Goal: Transaction & Acquisition: Obtain resource

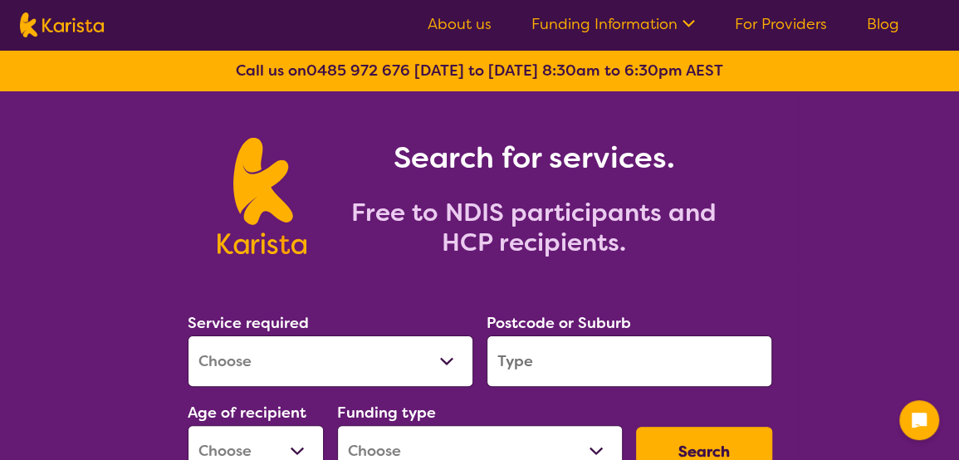
click at [449, 361] on select "Allied Health Assistant Assessment ([MEDICAL_DATA] or [MEDICAL_DATA]) Behaviour…" at bounding box center [331, 361] width 286 height 51
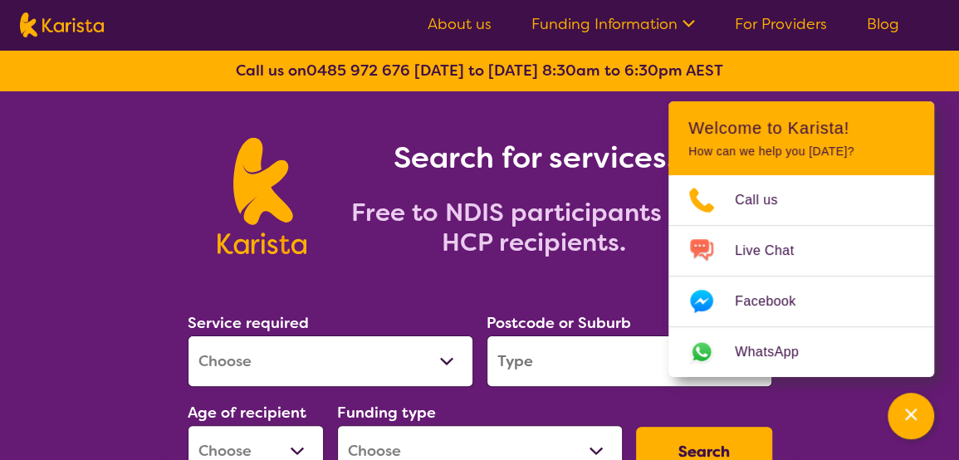
select select "[MEDICAL_DATA]"
click at [188, 336] on select "Allied Health Assistant Assessment ([MEDICAL_DATA] or [MEDICAL_DATA]) Behaviour…" at bounding box center [331, 361] width 286 height 51
click at [589, 370] on input "search" at bounding box center [630, 361] width 286 height 51
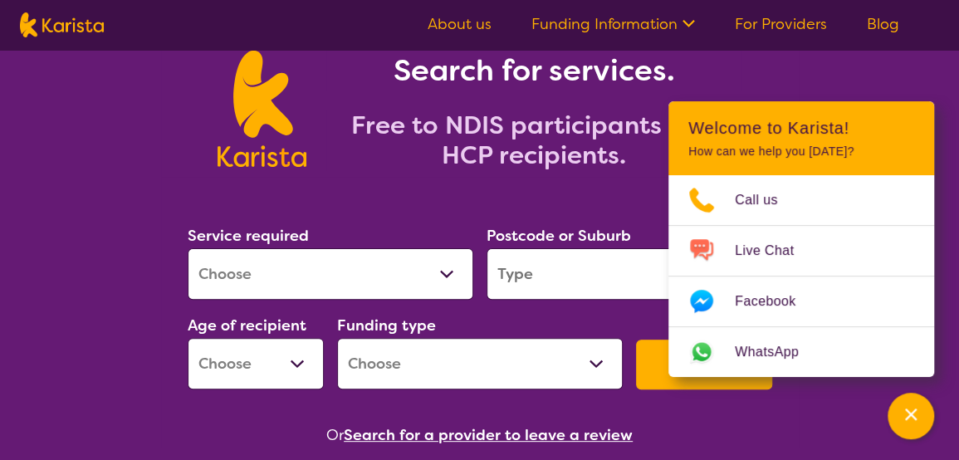
scroll to position [166, 0]
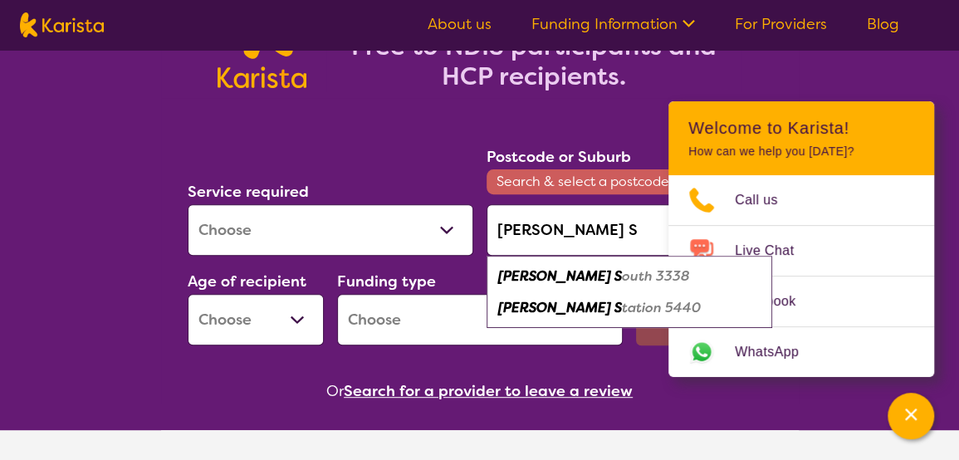
click at [622, 273] on em "outh 3338" at bounding box center [656, 275] width 68 height 17
type input "3338"
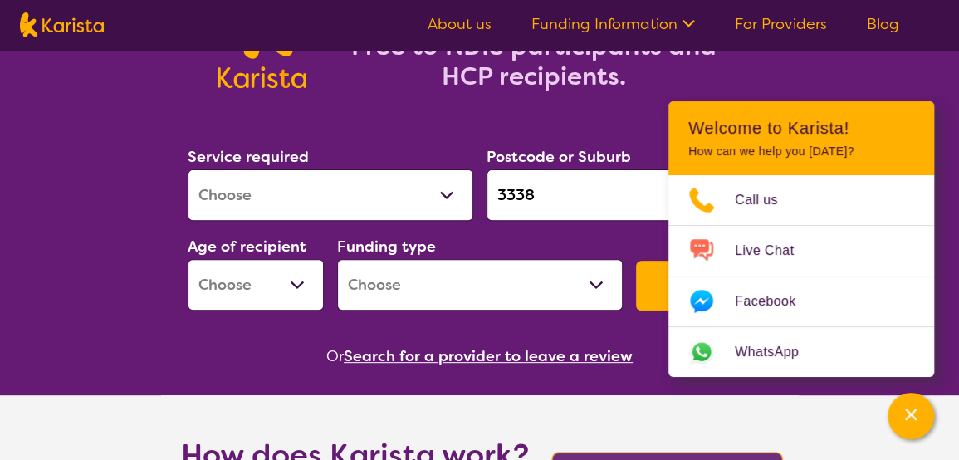
click at [295, 282] on select "Early Childhood - 0 to 9 Child - 10 to 11 Adolescent - 12 to 17 Adult - 18 to 6…" at bounding box center [256, 284] width 136 height 51
select select "AD"
click at [188, 259] on select "Early Childhood - 0 to 9 Child - 10 to 11 Adolescent - 12 to 17 Adult - 18 to 6…" at bounding box center [256, 284] width 136 height 51
click at [590, 282] on select "Home Care Package (HCP) National Disability Insurance Scheme (NDIS) I don't know" at bounding box center [480, 284] width 286 height 51
select select "NDIS"
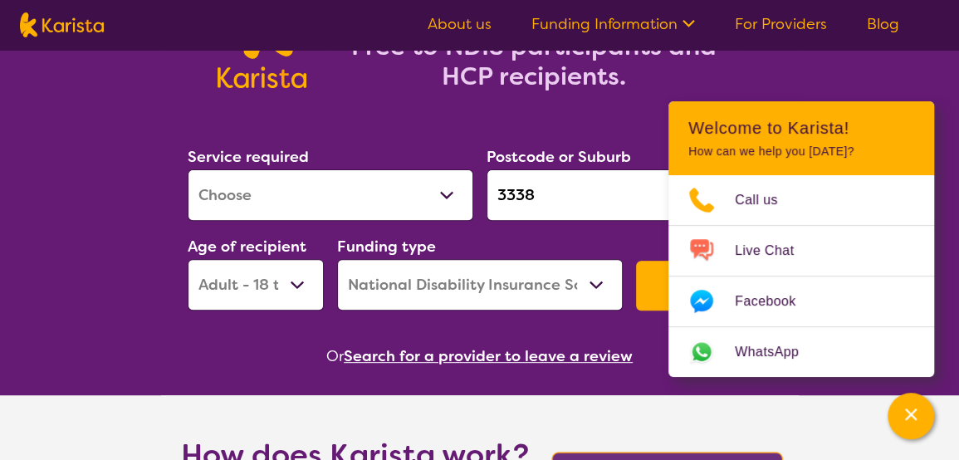
click at [337, 259] on select "Home Care Package (HCP) National Disability Insurance Scheme (NDIS) I don't know" at bounding box center [480, 284] width 286 height 51
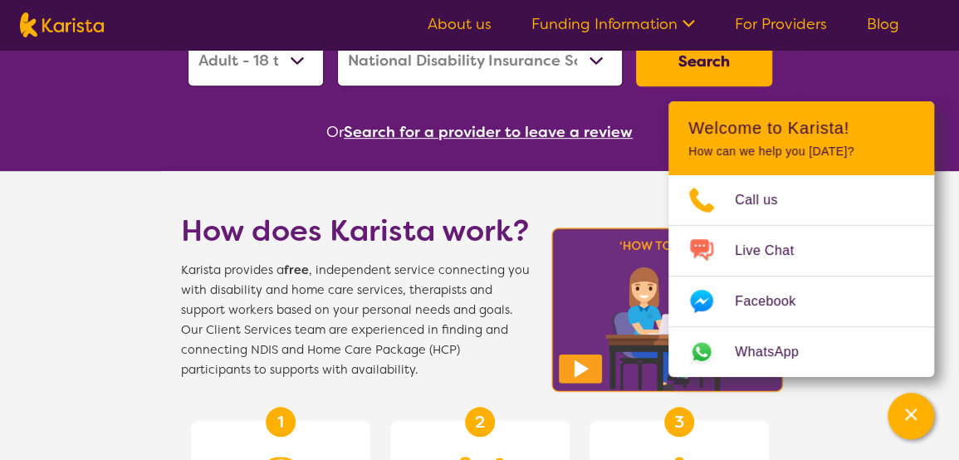
scroll to position [415, 0]
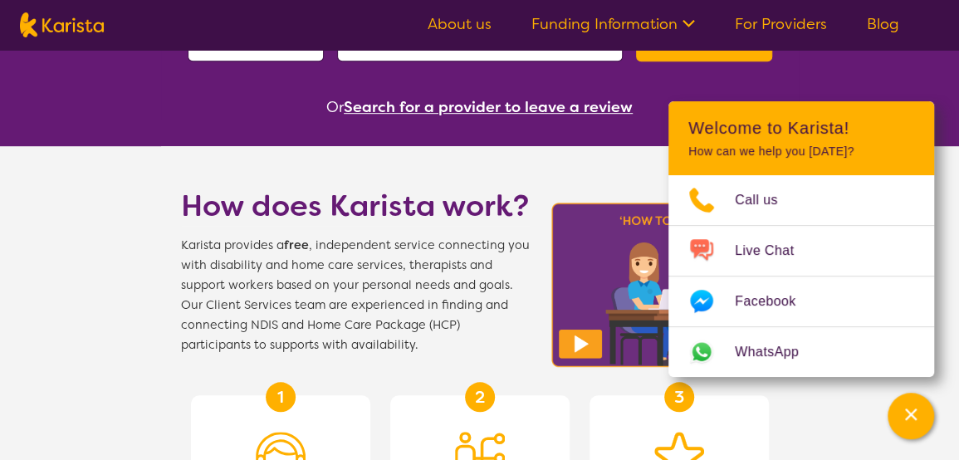
click at [698, 50] on button "Search" at bounding box center [704, 37] width 136 height 50
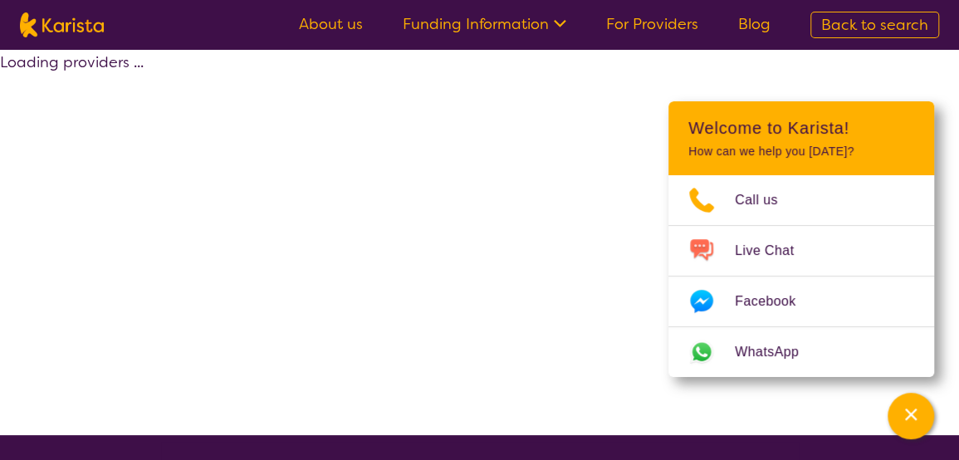
select select "by_score"
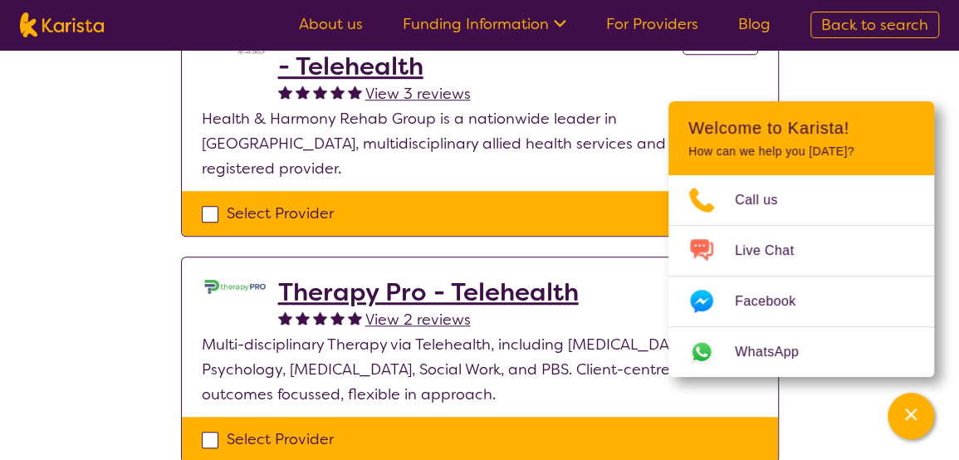
scroll to position [498, 0]
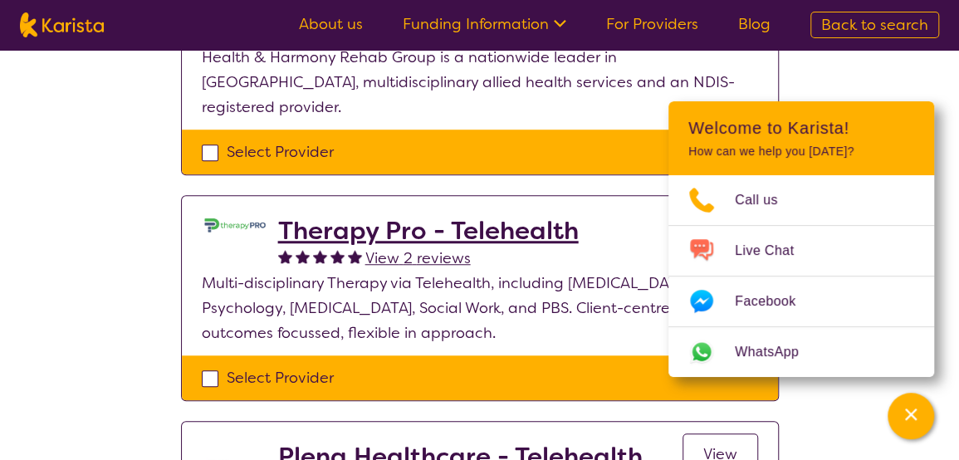
click at [214, 365] on div "Select Provider" at bounding box center [480, 377] width 556 height 25
checkbox input "true"
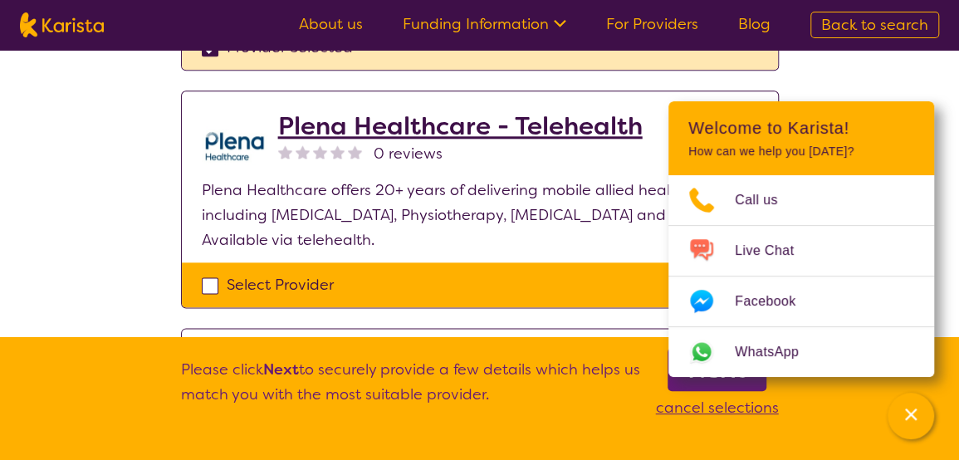
scroll to position [830, 0]
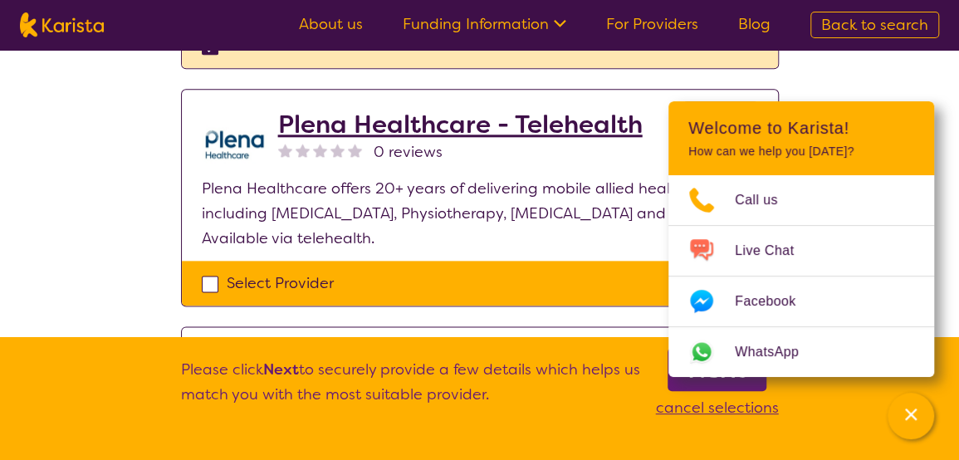
click at [211, 271] on div "Select Provider" at bounding box center [480, 283] width 556 height 25
checkbox input "true"
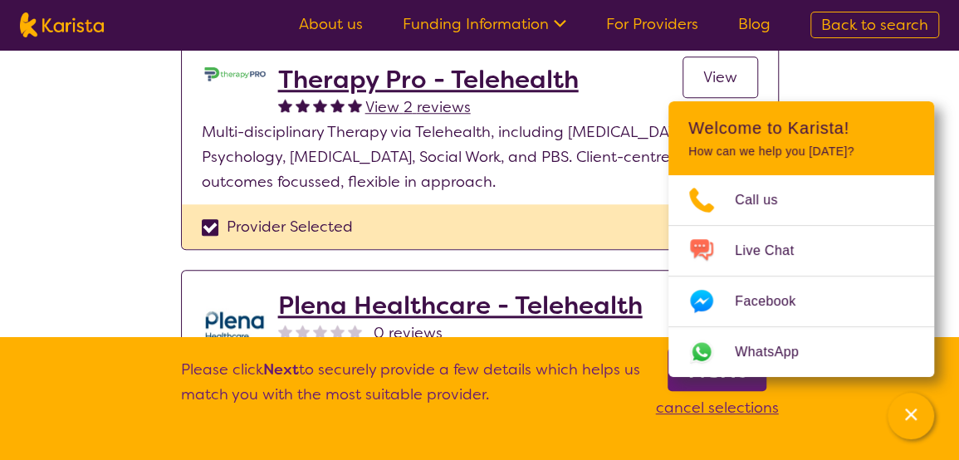
scroll to position [664, 0]
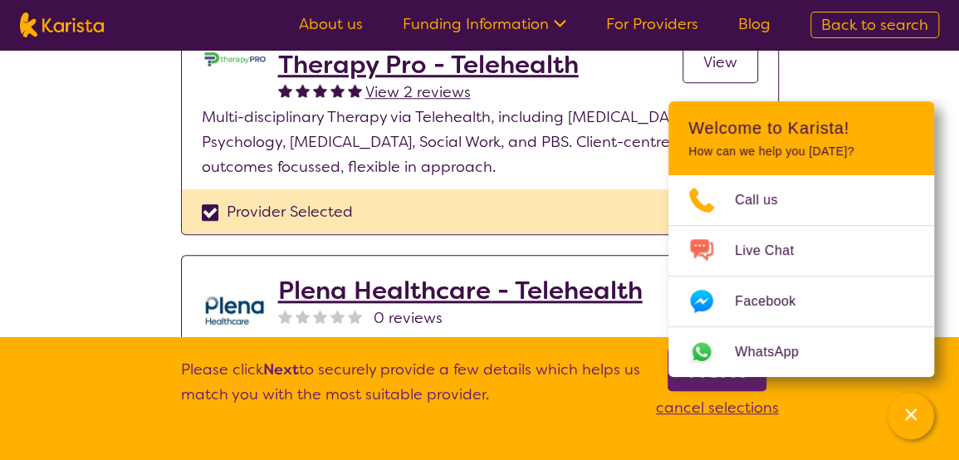
click at [215, 199] on div "Provider Selected" at bounding box center [480, 211] width 556 height 25
checkbox input "false"
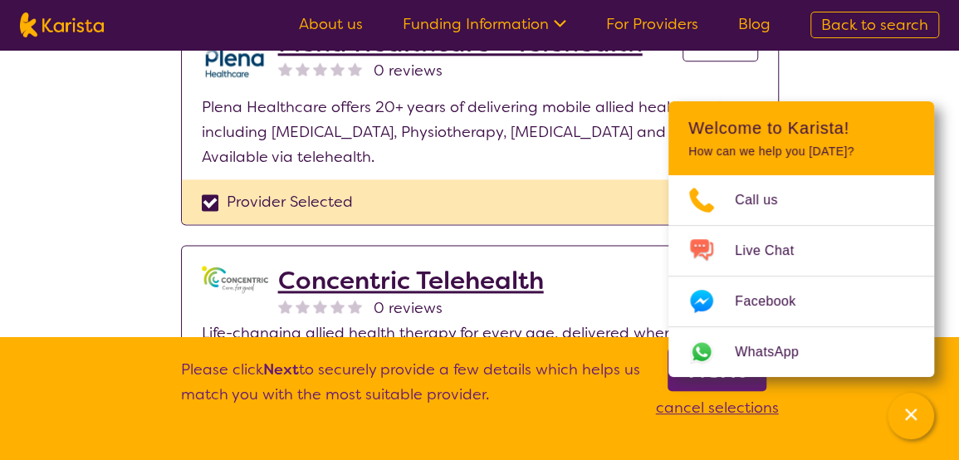
scroll to position [914, 0]
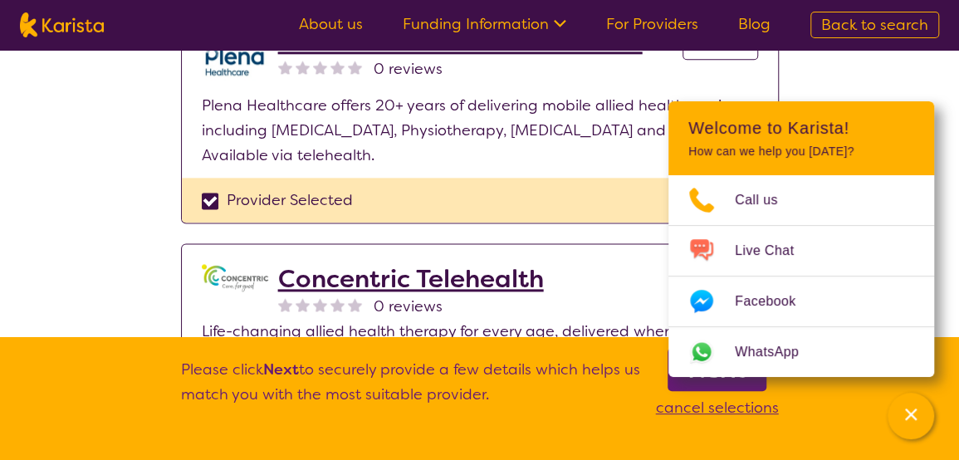
click at [206, 188] on div "Provider Selected" at bounding box center [480, 200] width 556 height 25
checkbox input "false"
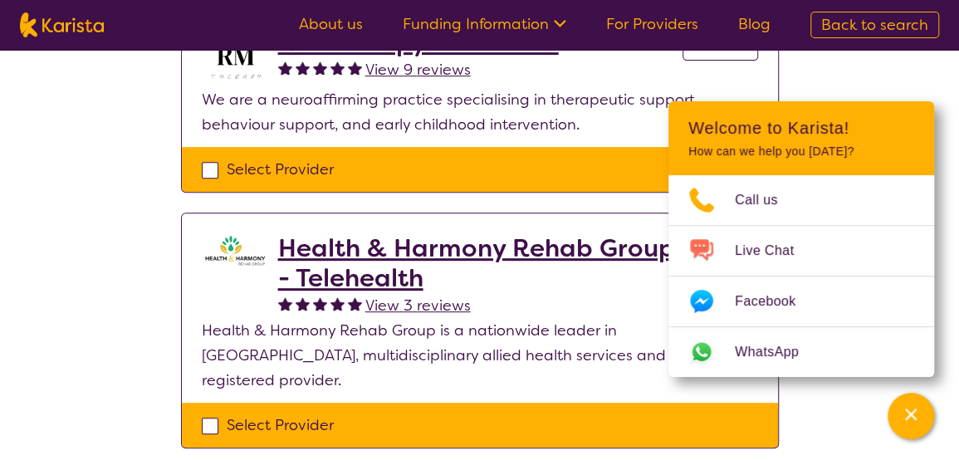
scroll to position [249, 0]
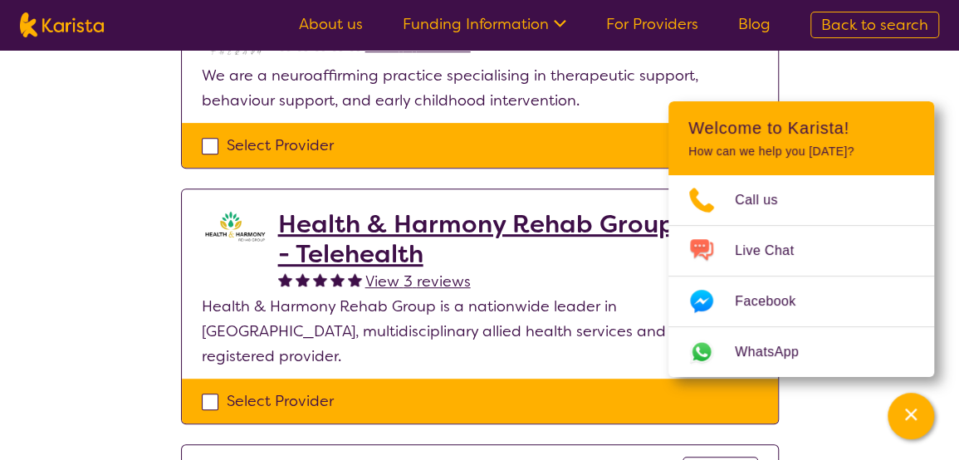
drag, startPoint x: 910, startPoint y: 151, endPoint x: 935, endPoint y: 242, distance: 94.7
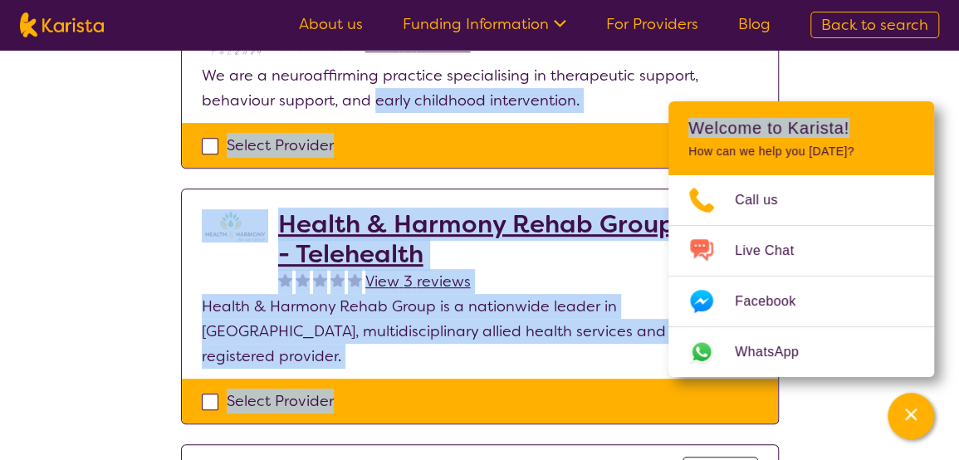
drag, startPoint x: 878, startPoint y: 126, endPoint x: 371, endPoint y: 97, distance: 507.4
click at [923, 128] on header "Welcome to Karista! How can we help you [DATE]?" at bounding box center [802, 138] width 266 height 74
drag, startPoint x: 550, startPoint y: 226, endPoint x: 548, endPoint y: 217, distance: 9.3
click at [551, 224] on h2 "Health & Harmony Rehab Group - Telehealth" at bounding box center [480, 239] width 404 height 60
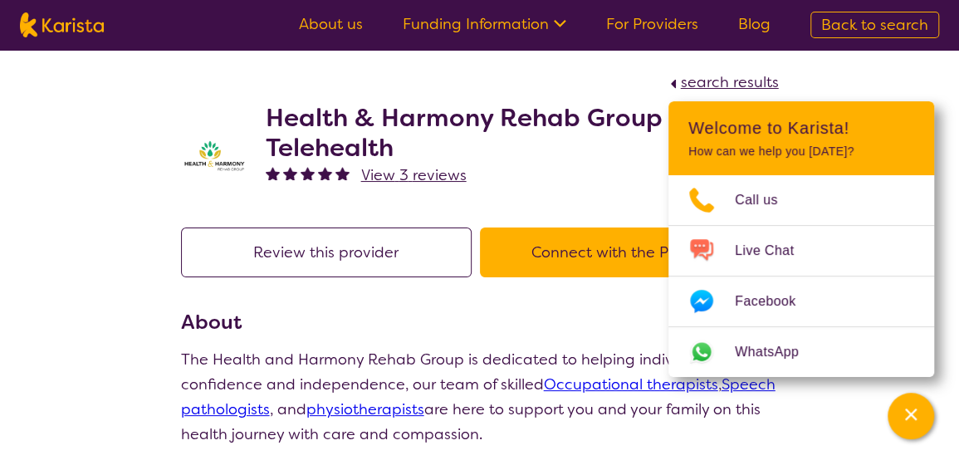
click at [901, 147] on p "How can we help you [DATE]?" at bounding box center [801, 152] width 226 height 14
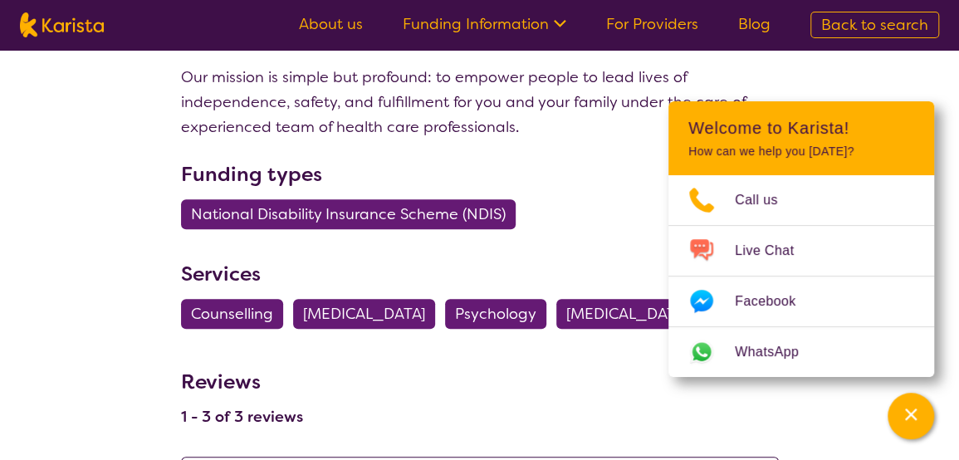
scroll to position [664, 0]
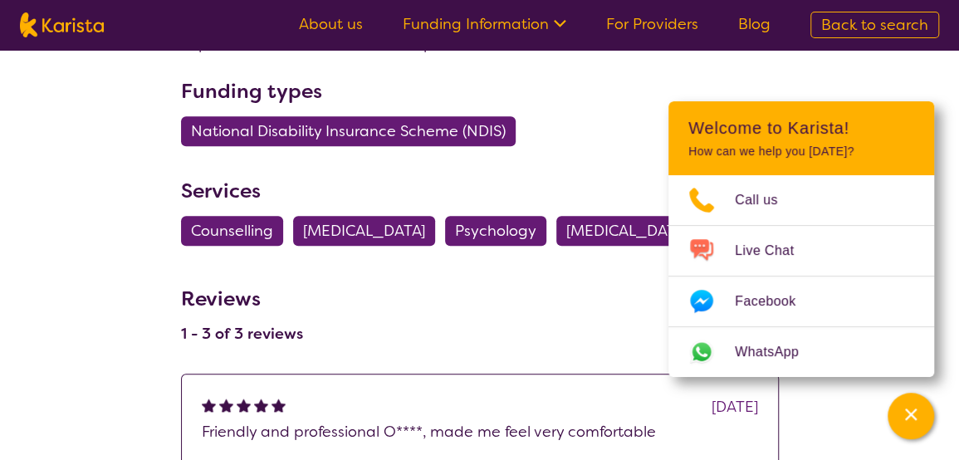
click at [636, 230] on span "[MEDICAL_DATA]" at bounding box center [627, 231] width 122 height 30
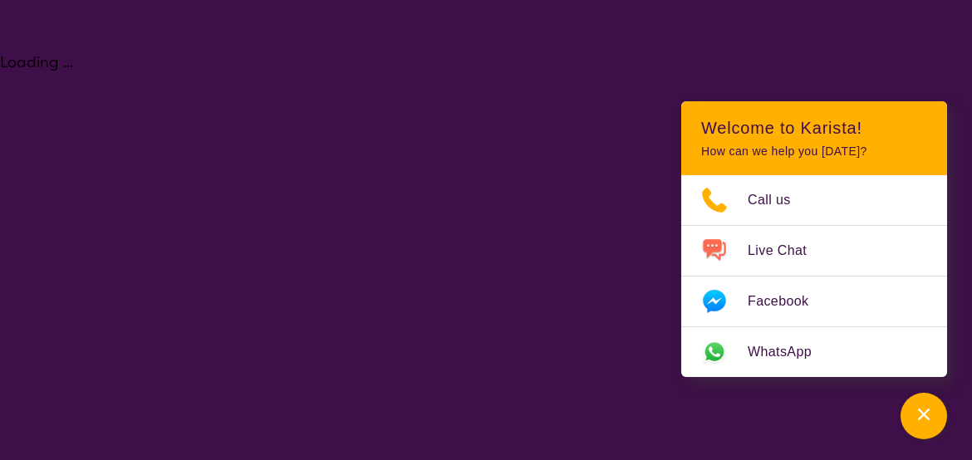
select select "[MEDICAL_DATA]"
select select "AD"
select select "NDIS"
select select "[MEDICAL_DATA]"
select select "AD"
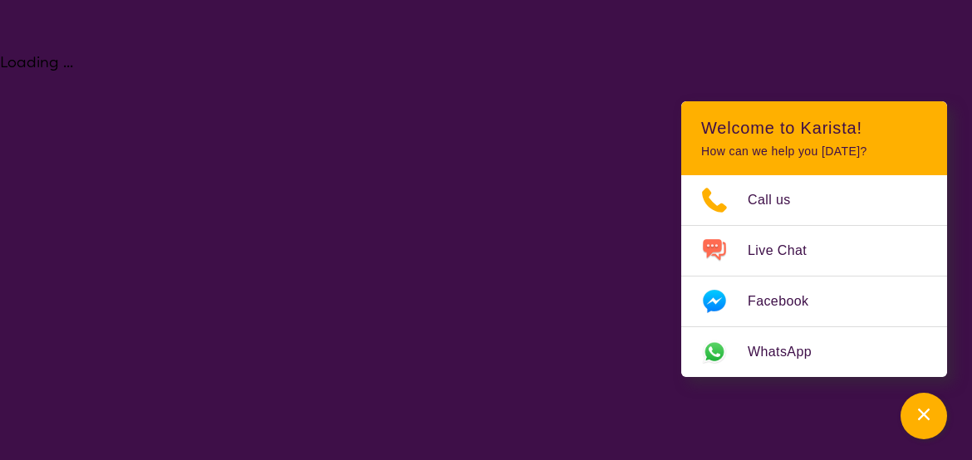
select select "NDIS"
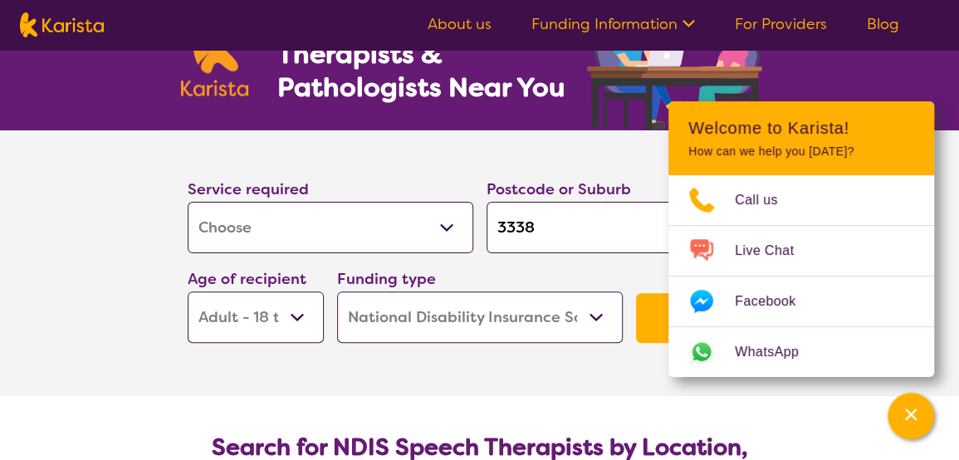
scroll to position [83, 0]
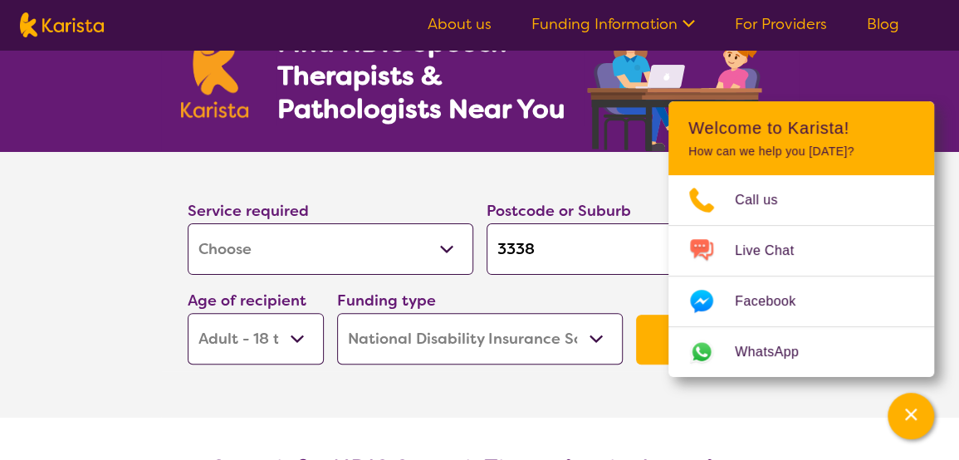
click at [452, 243] on select "Allied Health Assistant Assessment ([MEDICAL_DATA] or [MEDICAL_DATA]) Behaviour…" at bounding box center [331, 248] width 286 height 51
click at [188, 223] on select "Allied Health Assistant Assessment ([MEDICAL_DATA] or [MEDICAL_DATA]) Behaviour…" at bounding box center [331, 248] width 286 height 51
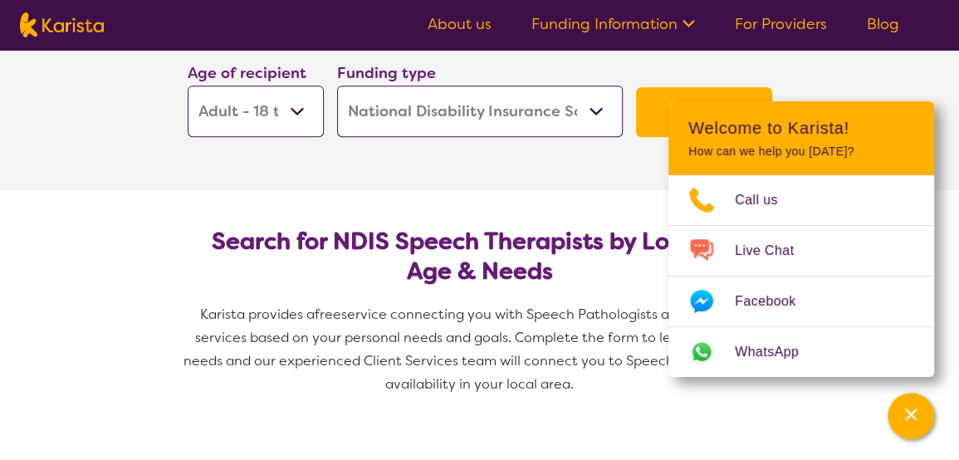
scroll to position [332, 0]
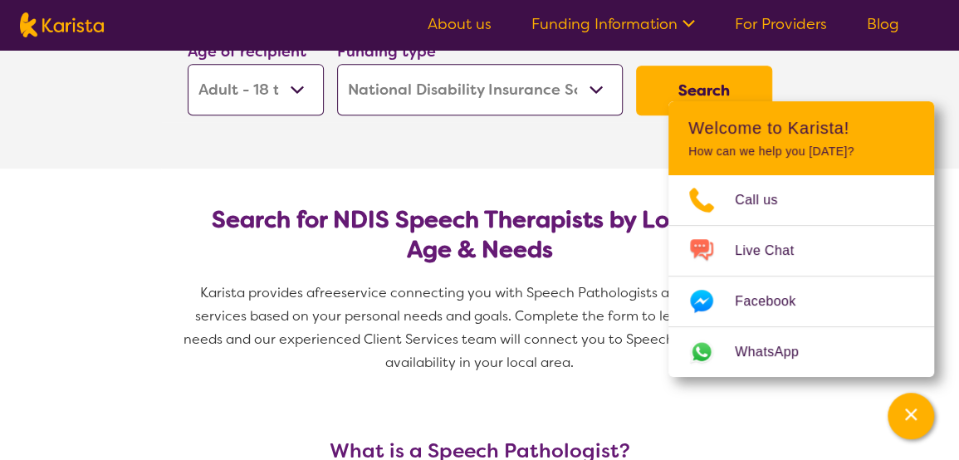
click at [659, 89] on button "Search" at bounding box center [704, 91] width 136 height 50
select select "by_score"
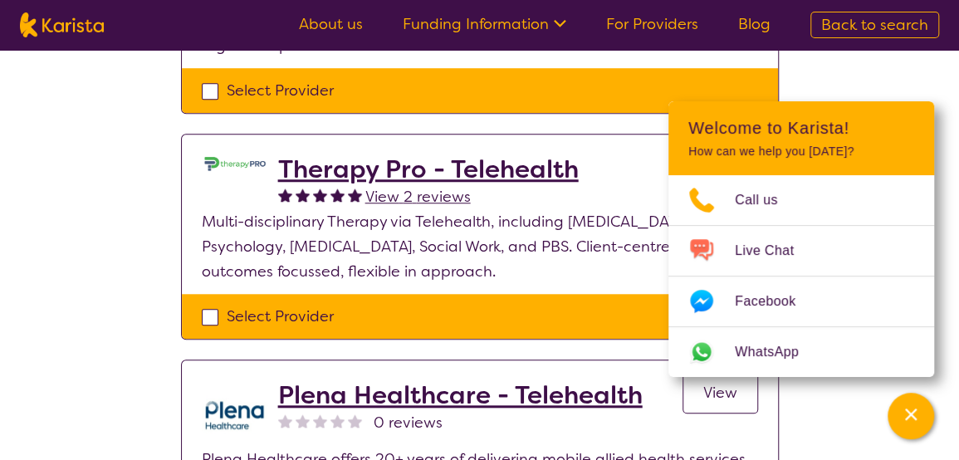
scroll to position [581, 0]
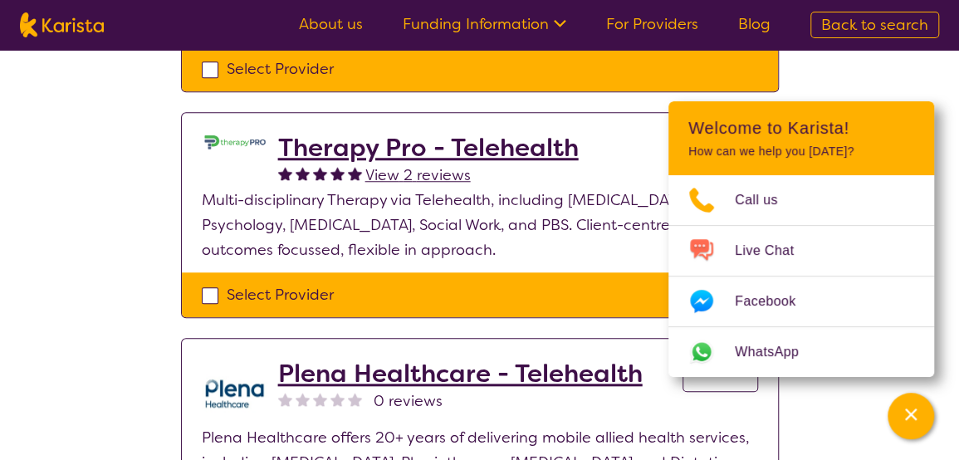
click at [211, 282] on div "Select Provider" at bounding box center [480, 294] width 556 height 25
checkbox input "true"
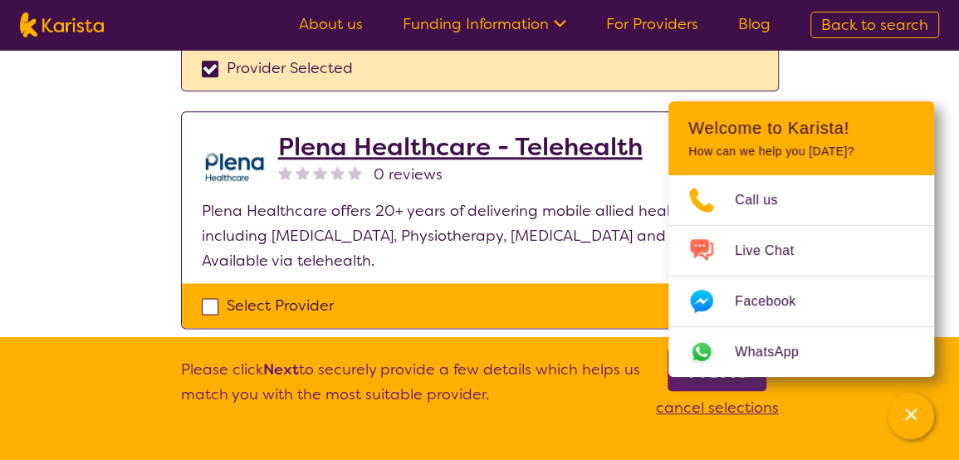
scroll to position [830, 0]
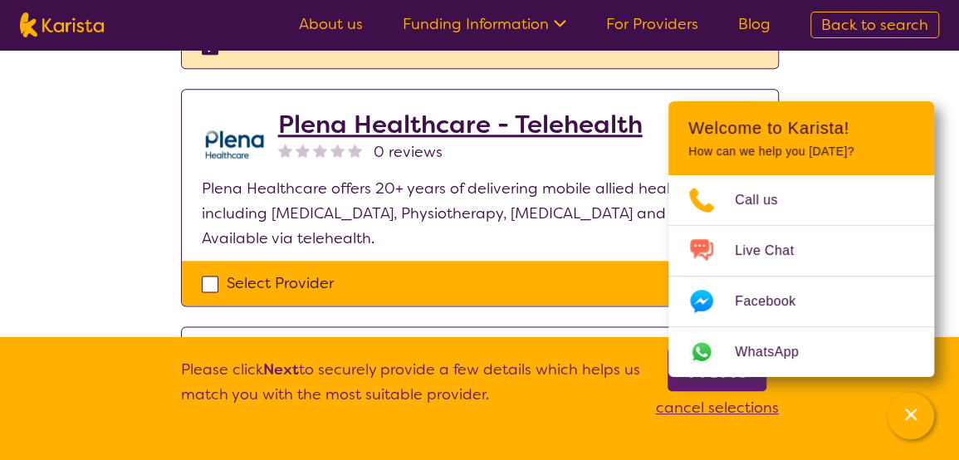
click at [207, 271] on div "Select Provider" at bounding box center [480, 283] width 556 height 25
checkbox input "true"
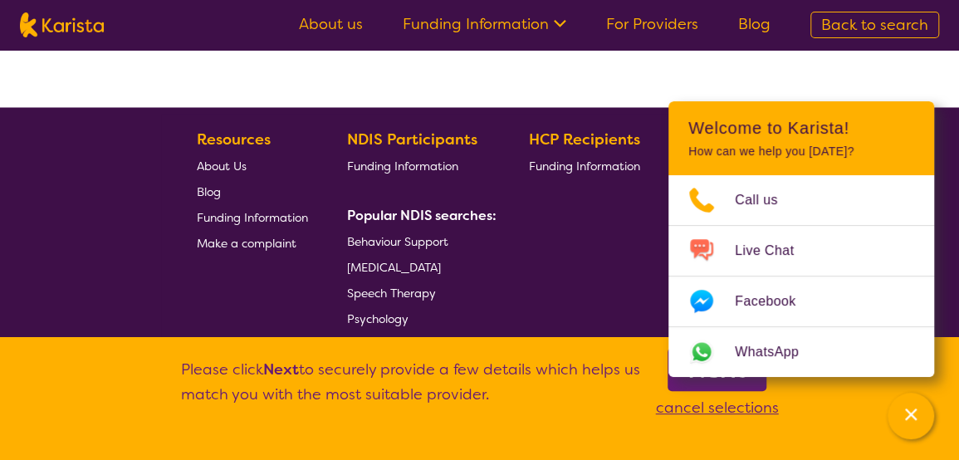
scroll to position [1312, 0]
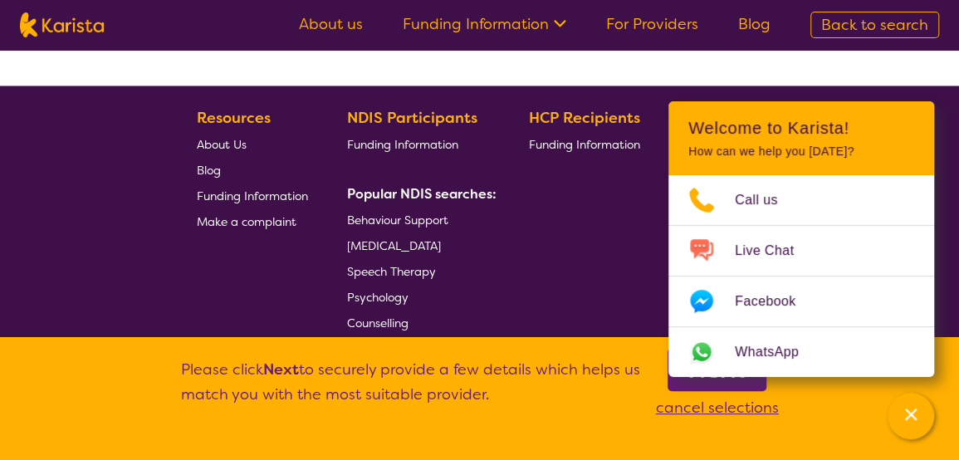
click at [531, 250] on div "HCP Recipients Funding Information" at bounding box center [587, 219] width 118 height 229
click at [746, 386] on link "Next" at bounding box center [717, 369] width 99 height 43
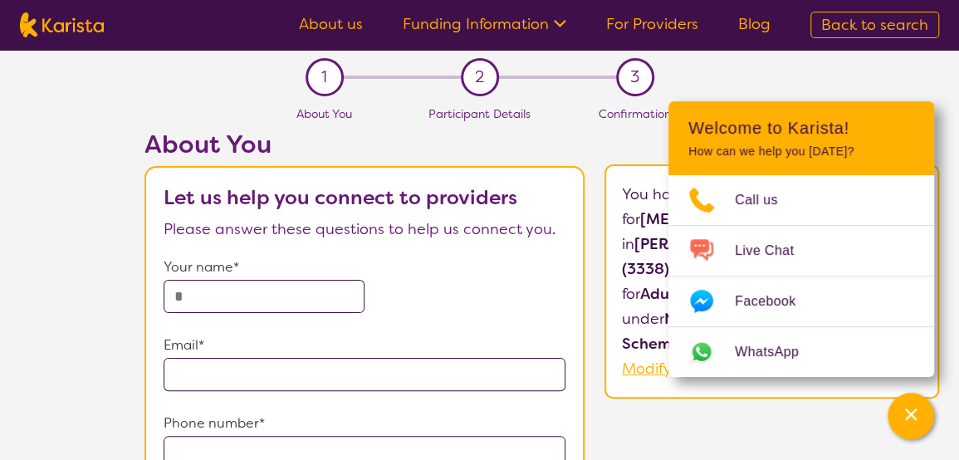
click at [251, 295] on input "text" at bounding box center [264, 296] width 201 height 33
type input "**********"
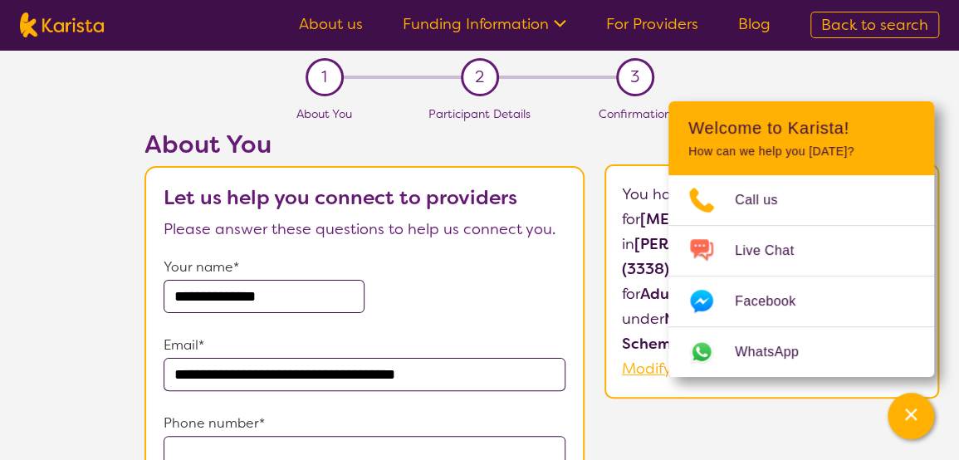
type input "**********"
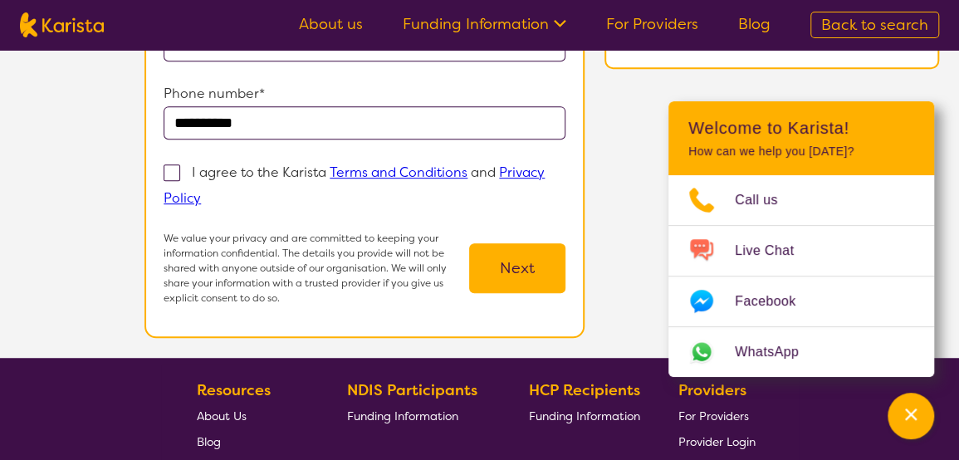
scroll to position [332, 0]
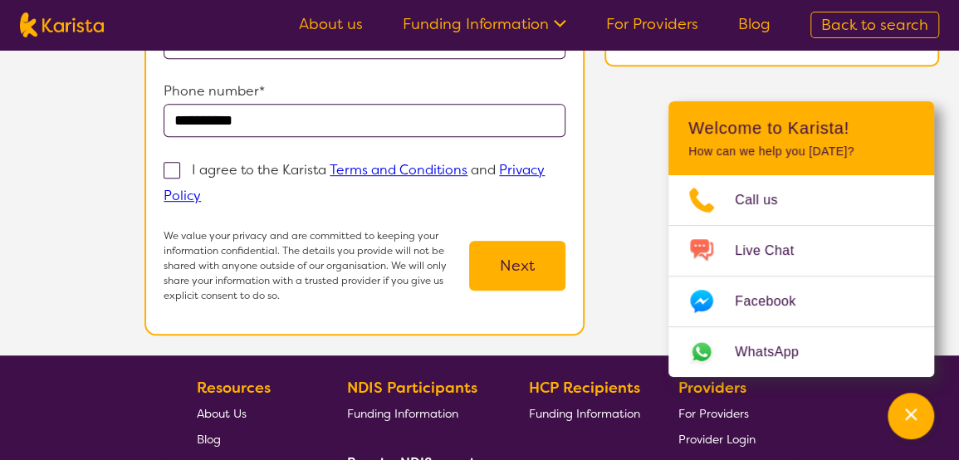
click at [174, 159] on label "I agree to the Karista Terms and Conditions and Privacy Policy" at bounding box center [354, 182] width 381 height 46
click at [201, 189] on input "I agree to the Karista Terms and Conditions and Privacy Policy" at bounding box center [206, 194] width 11 height 11
checkbox input "true"
click at [510, 253] on button "Next" at bounding box center [517, 266] width 96 height 50
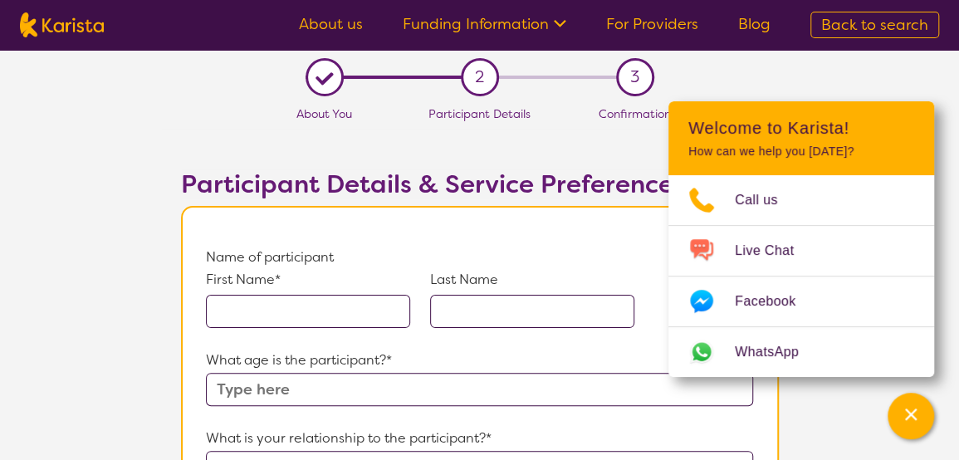
click at [252, 313] on input "text" at bounding box center [308, 311] width 204 height 33
type input "Jaysee"
click at [478, 306] on input "text" at bounding box center [532, 311] width 204 height 33
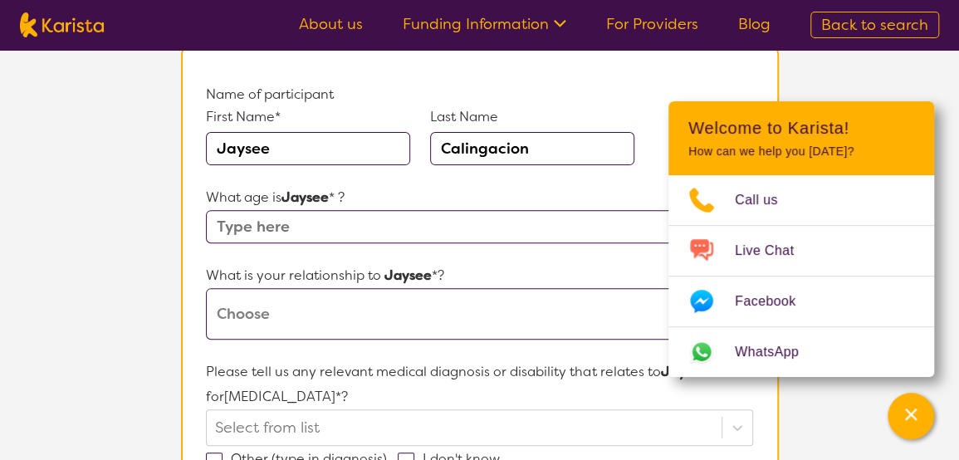
scroll to position [166, 0]
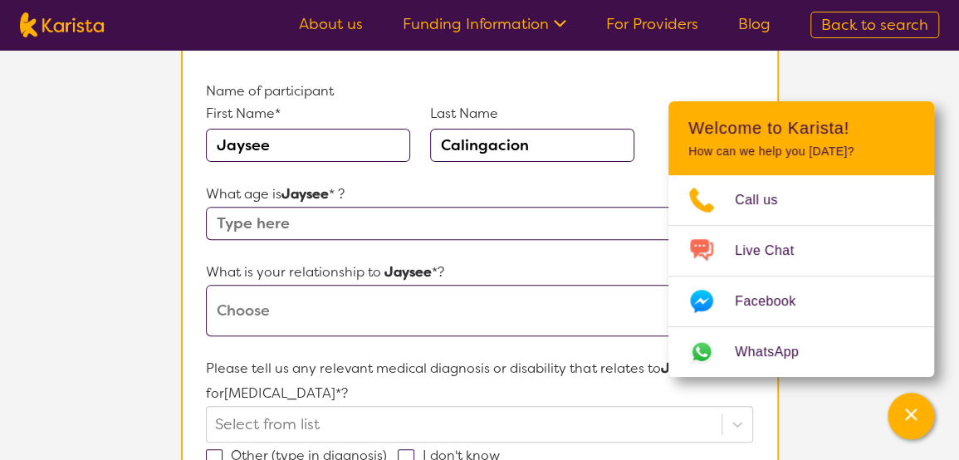
type input "Calingacion"
click at [337, 222] on input "text" at bounding box center [479, 223] width 546 height 33
type input "20"
click at [353, 316] on select "This request is for myself I am their parent I am their child I am their spouse…" at bounding box center [479, 310] width 546 height 51
select select "I am their Support Coordinator"
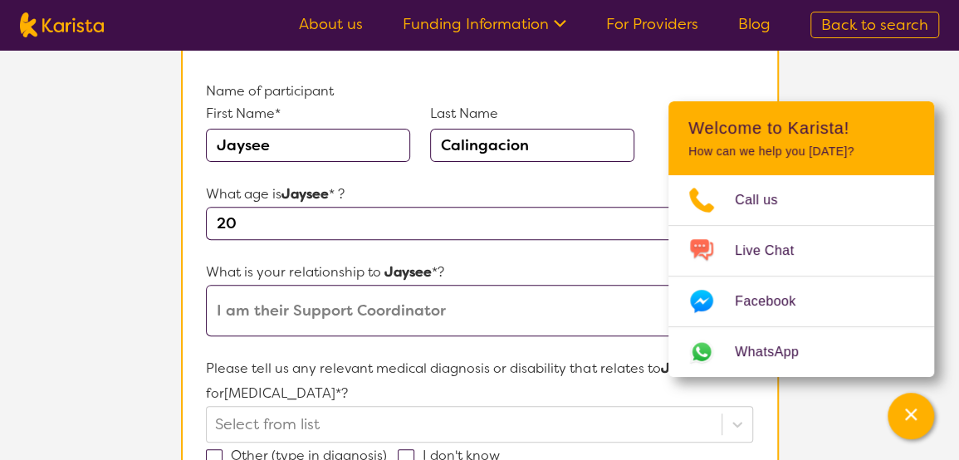
click at [206, 285] on select "This request is for myself I am their parent I am their child I am their spouse…" at bounding box center [479, 310] width 546 height 51
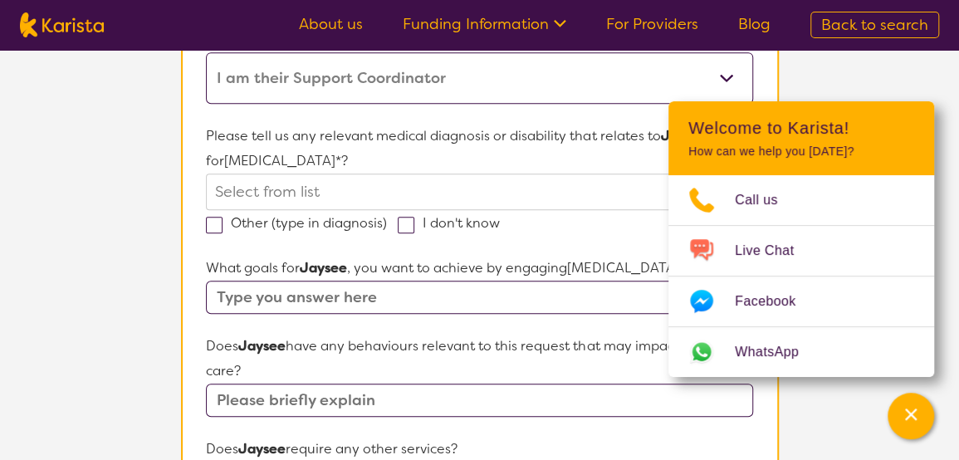
scroll to position [415, 0]
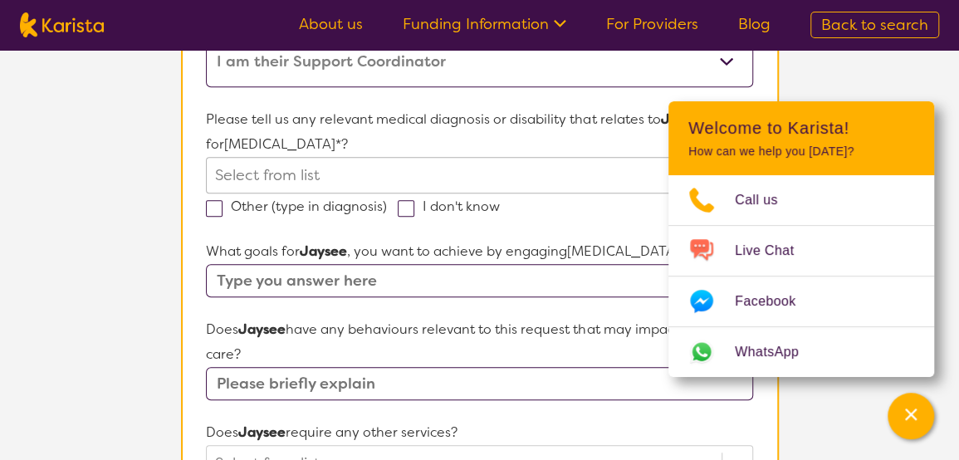
click at [344, 171] on div at bounding box center [463, 175] width 497 height 28
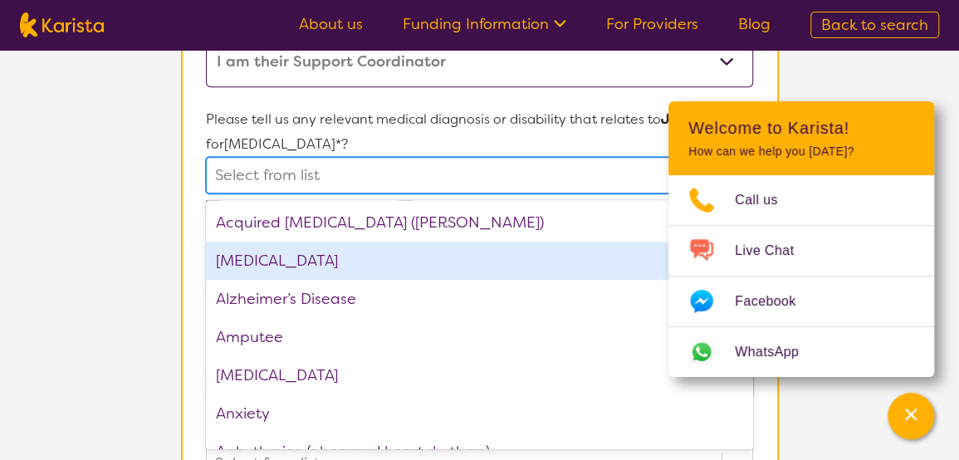
click at [309, 262] on div "[MEDICAL_DATA]" at bounding box center [479, 261] width 546 height 38
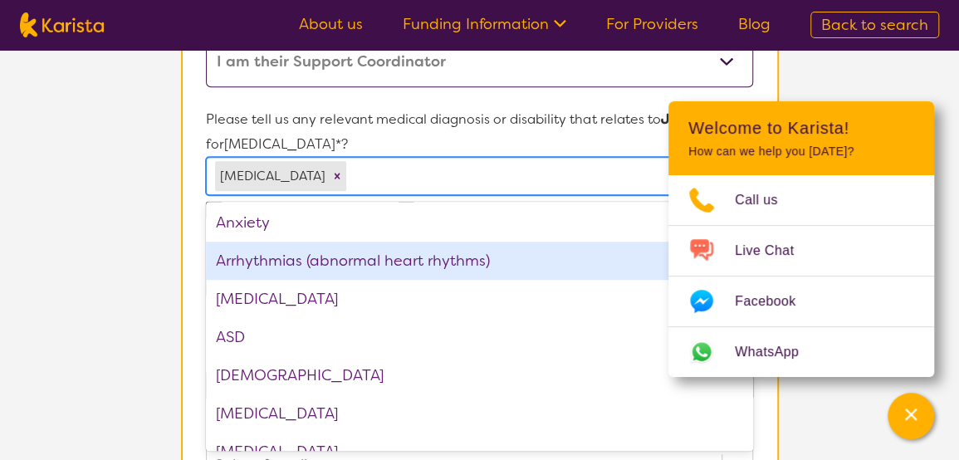
scroll to position [166, 0]
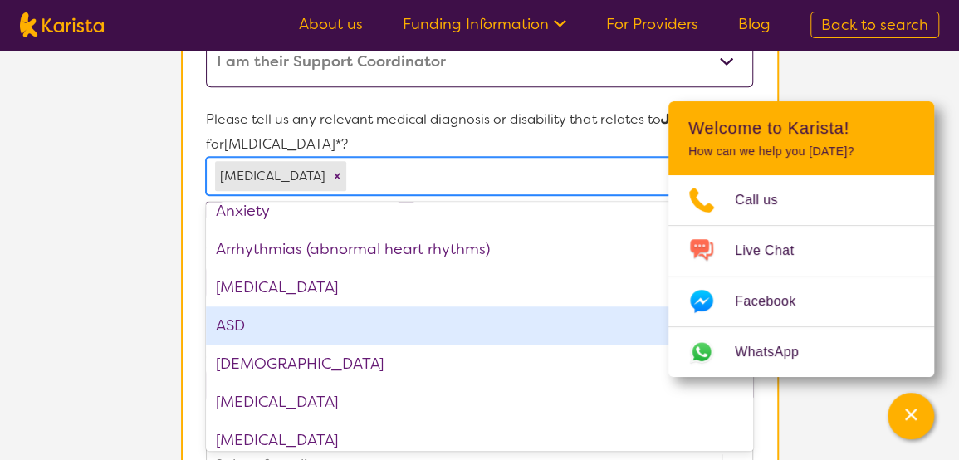
click at [306, 328] on div "ASD" at bounding box center [479, 325] width 546 height 38
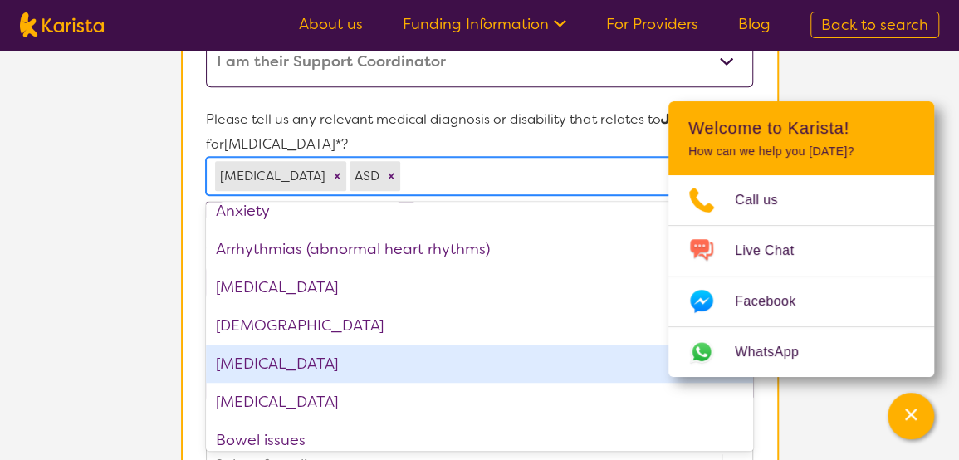
click at [332, 366] on div "[MEDICAL_DATA]" at bounding box center [479, 364] width 546 height 38
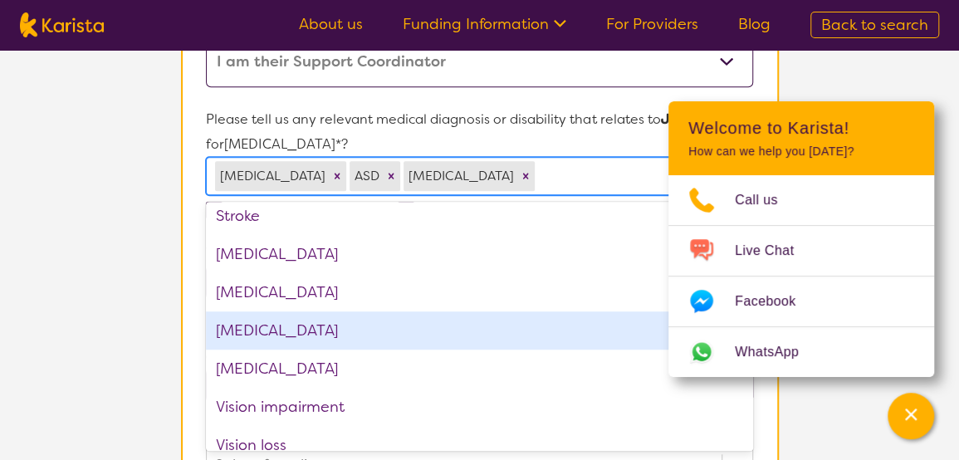
scroll to position [2508, 0]
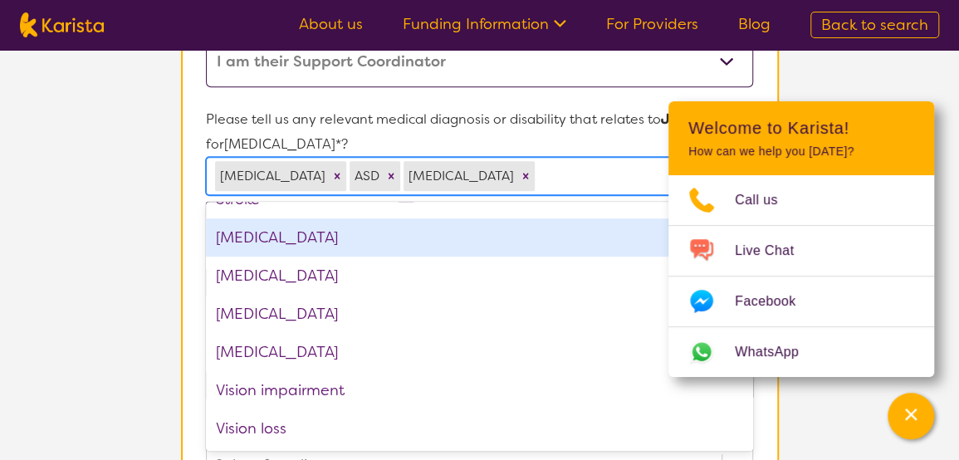
click at [307, 234] on div "[MEDICAL_DATA]" at bounding box center [479, 237] width 546 height 38
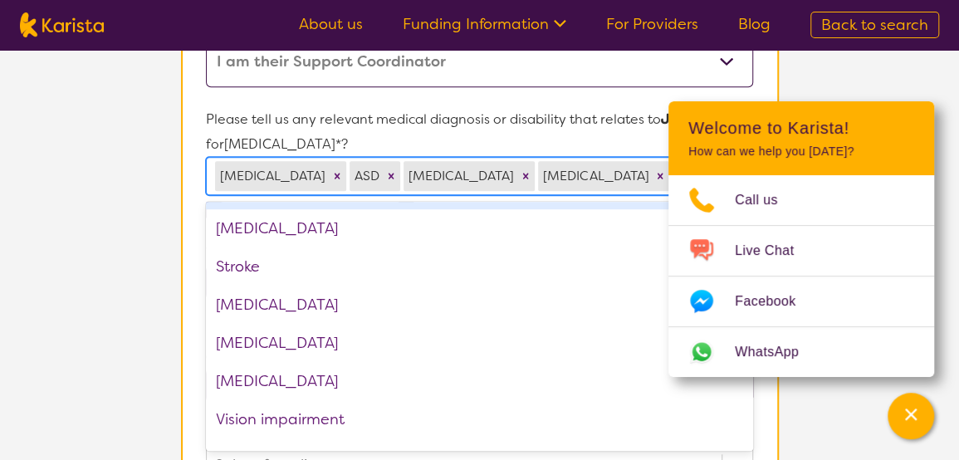
scroll to position [2470, 0]
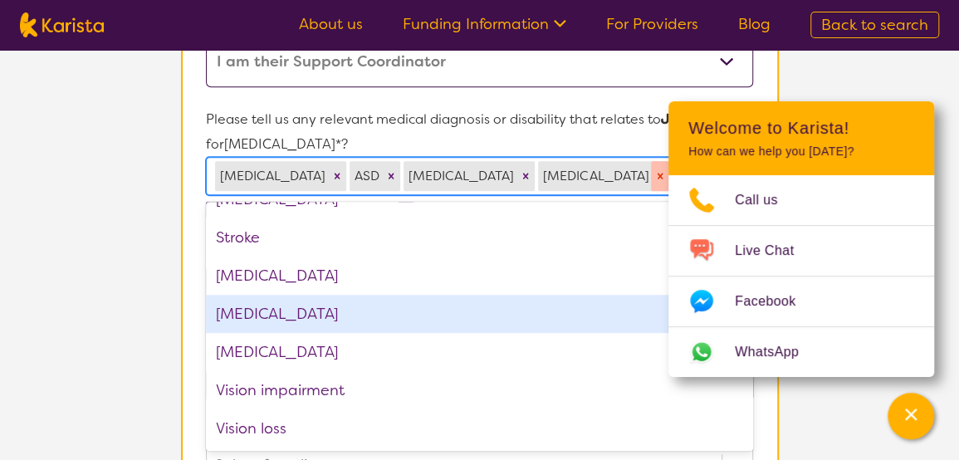
click at [658, 174] on icon "Remove Suicidal ideation" at bounding box center [661, 176] width 6 height 6
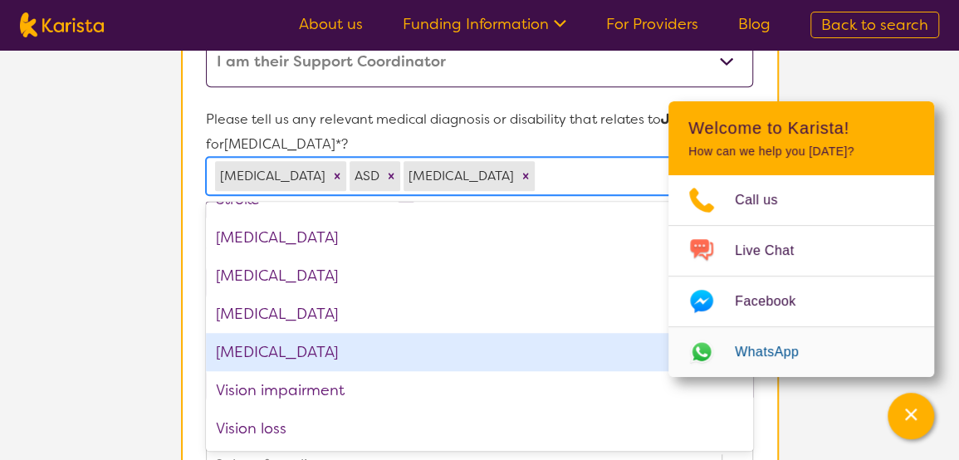
scroll to position [664, 0]
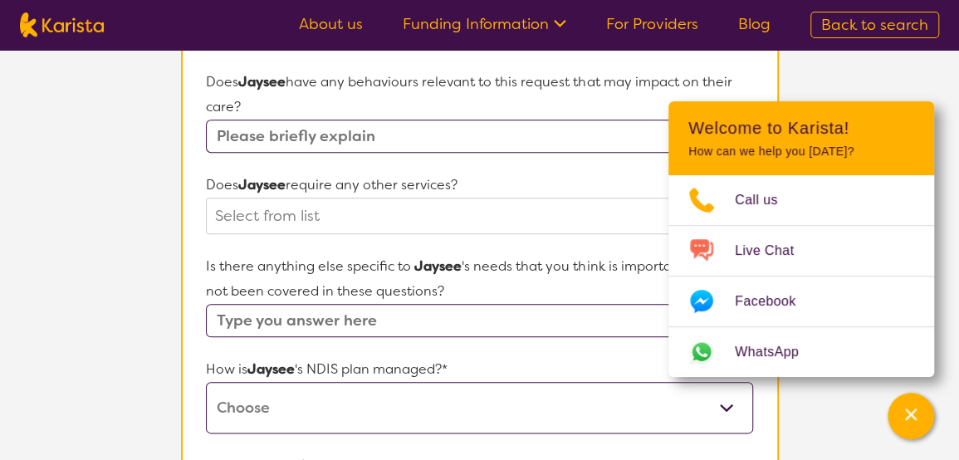
click at [448, 321] on input "text" at bounding box center [479, 320] width 546 height 33
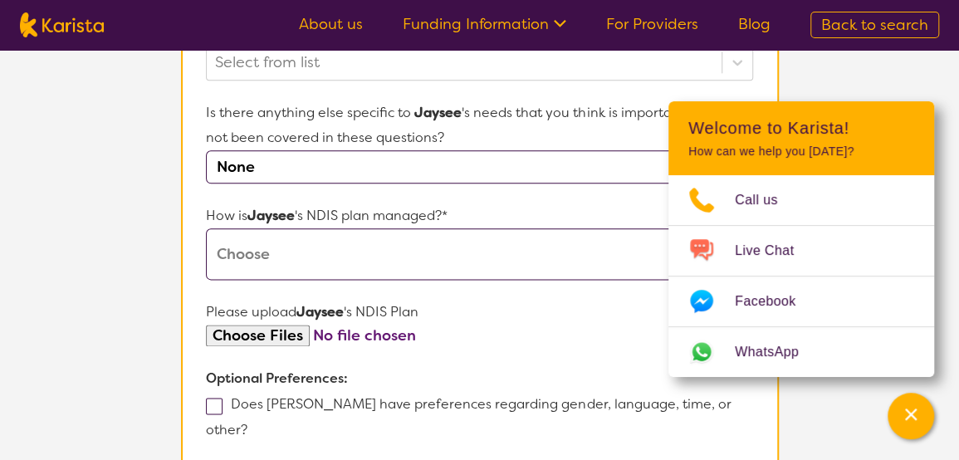
scroll to position [830, 0]
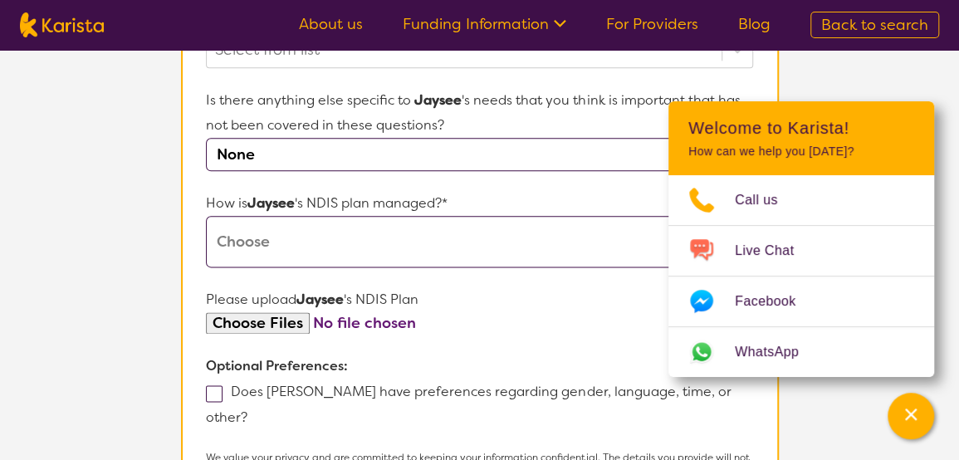
type input "None"
click at [323, 238] on select "Self-managed NDIS plan Managed by a registered plan management provider (not th…" at bounding box center [479, 241] width 546 height 51
select select "Plan Managed"
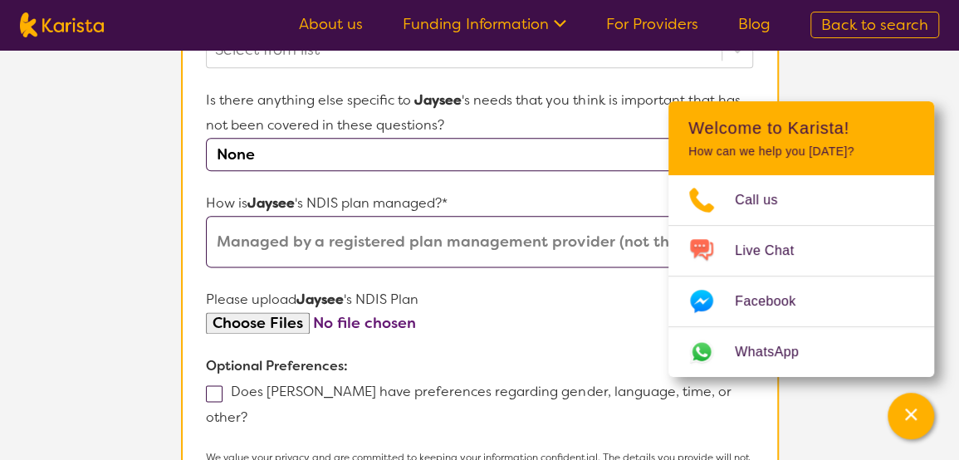
click at [206, 216] on select "Self-managed NDIS plan Managed by a registered plan management provider (not th…" at bounding box center [479, 241] width 546 height 51
click at [271, 315] on input "file" at bounding box center [479, 323] width 546 height 22
type input "C:\fakepath\Jaysee_Calingacion__NDIS PLAN 110625-100626.pdf"
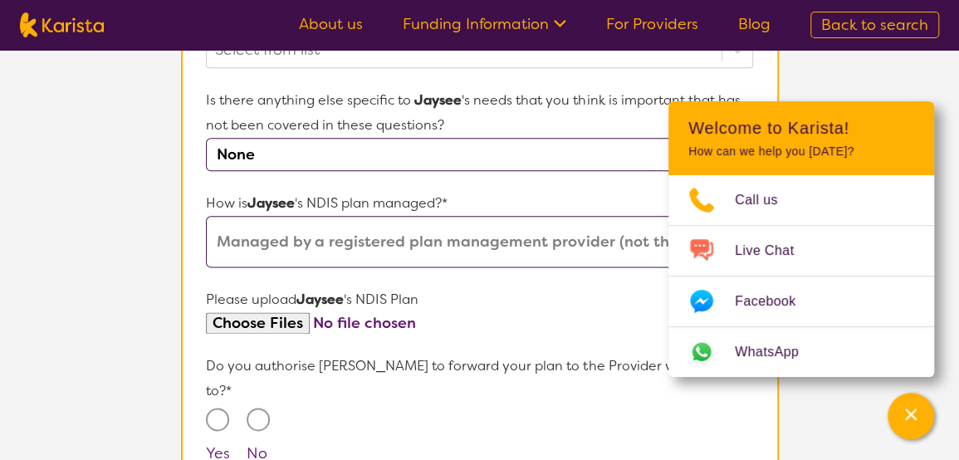
click at [219, 408] on input "Yes" at bounding box center [217, 419] width 23 height 23
radio input "true"
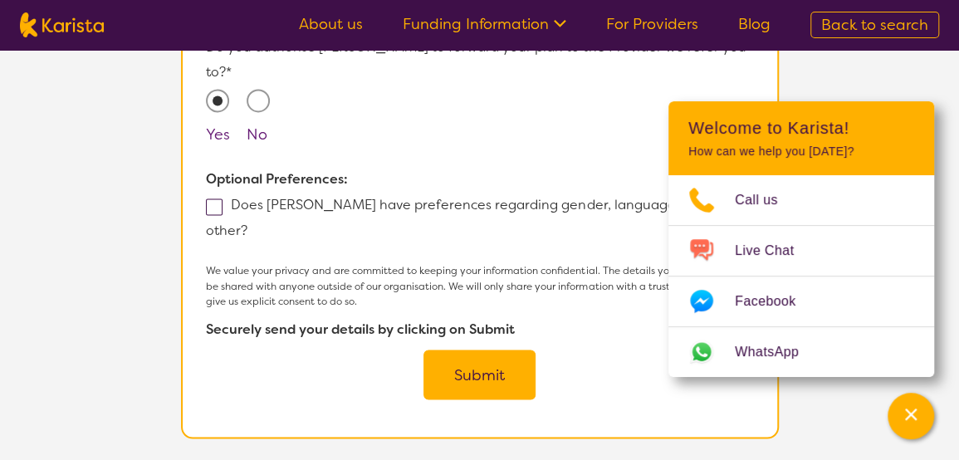
scroll to position [1163, 0]
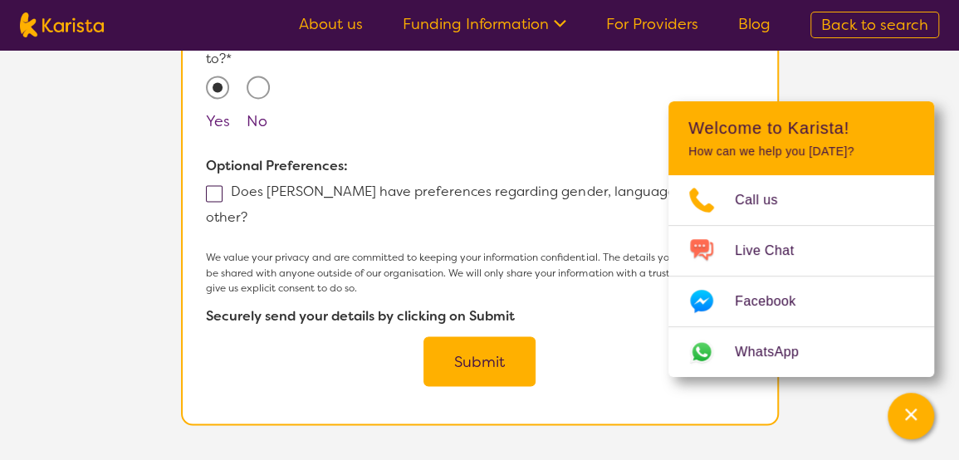
click at [480, 336] on button "Submit" at bounding box center [480, 361] width 112 height 50
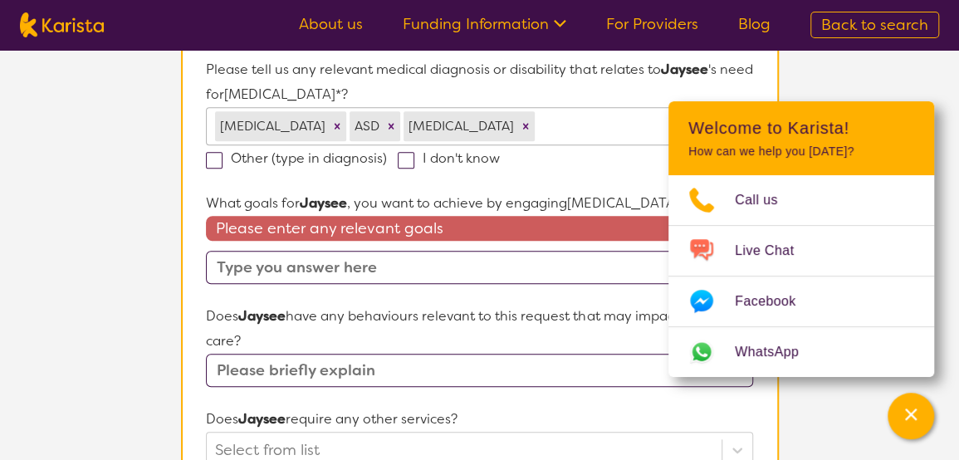
click at [448, 275] on input "text" at bounding box center [479, 267] width 546 height 33
click at [443, 272] on input "text" at bounding box center [479, 267] width 546 height 33
click at [439, 263] on input "text" at bounding box center [479, 267] width 546 height 33
click at [422, 270] on input "text" at bounding box center [479, 267] width 546 height 33
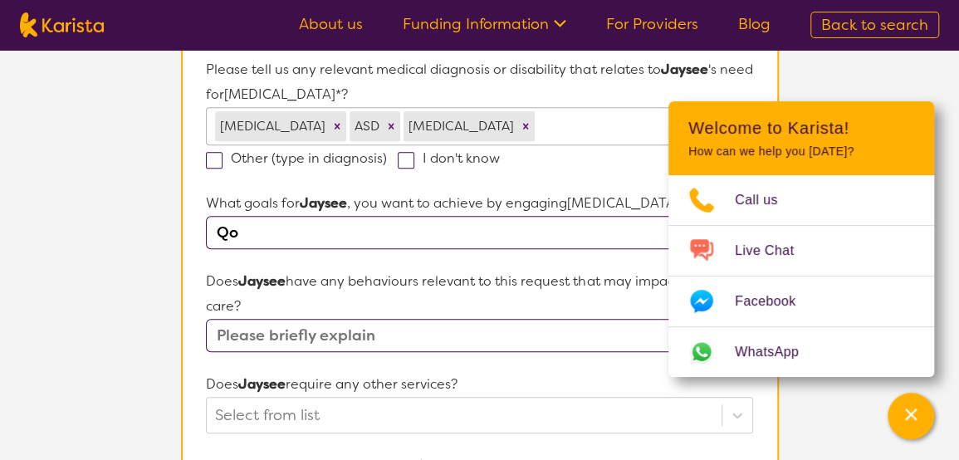
type input "Q"
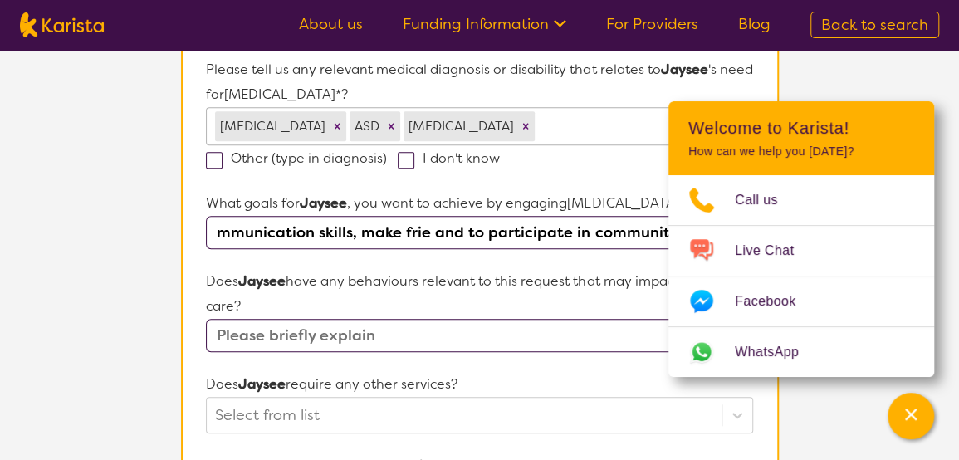
scroll to position [0, 362]
click at [587, 230] on input "Jaysee would like to develop further social and communication skills, make frie…" at bounding box center [479, 232] width 546 height 33
type input "Jaysee would like to develop further social and communication skills, make frie…"
click at [393, 328] on input "text" at bounding box center [479, 335] width 546 height 33
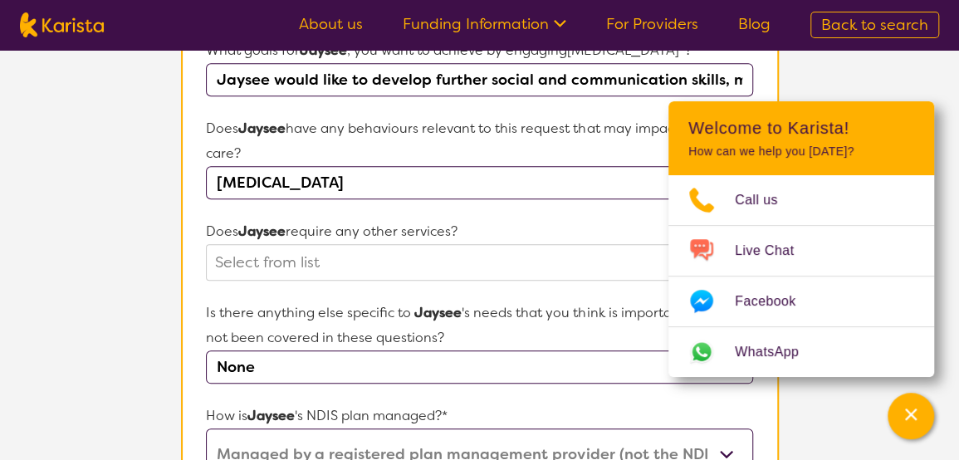
scroll to position [714, 0]
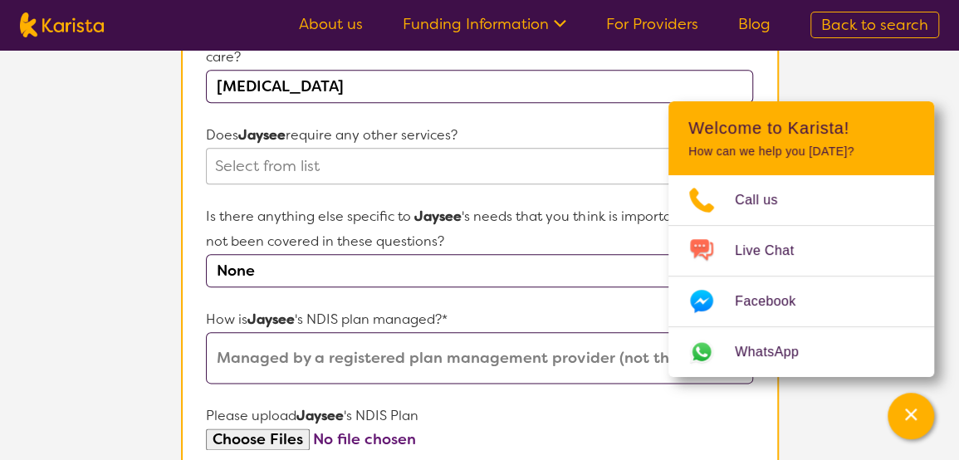
type input "[MEDICAL_DATA]"
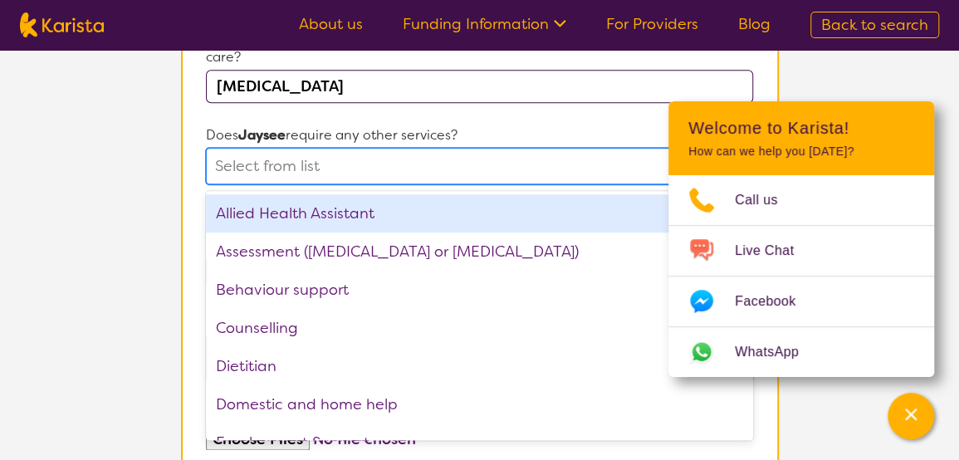
click at [397, 167] on div at bounding box center [463, 166] width 497 height 28
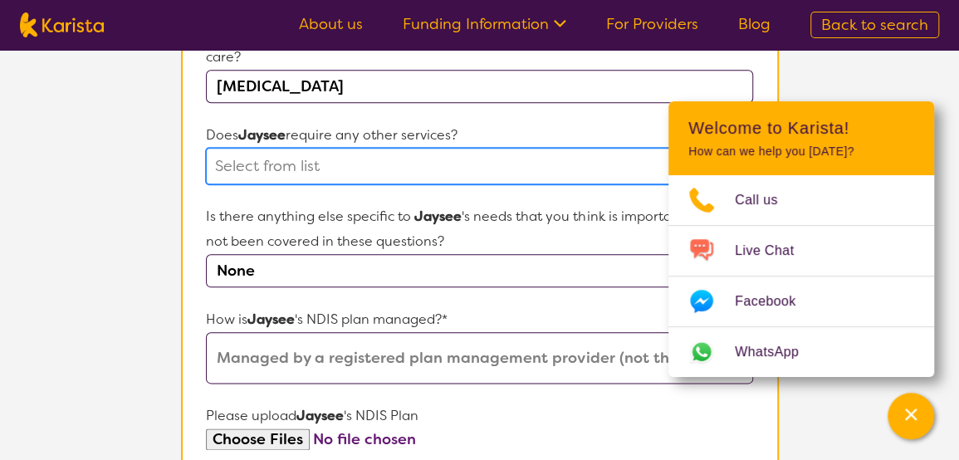
click at [400, 152] on div at bounding box center [463, 166] width 497 height 28
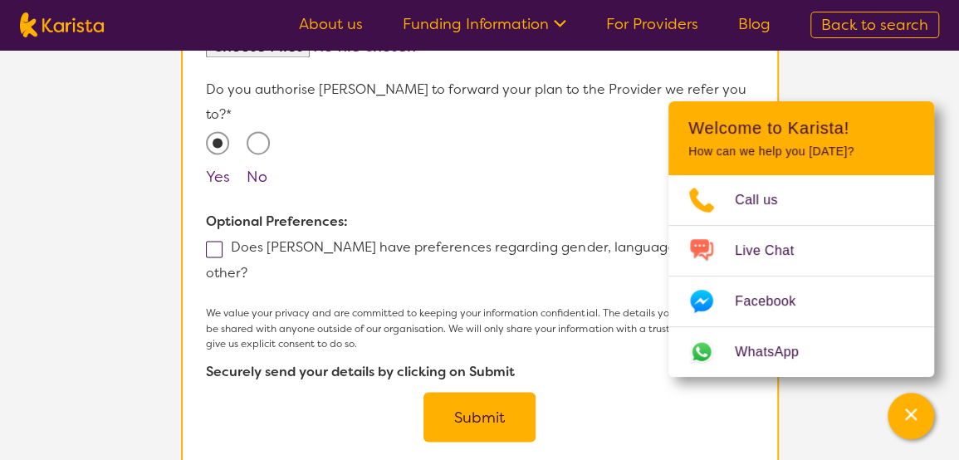
scroll to position [1129, 0]
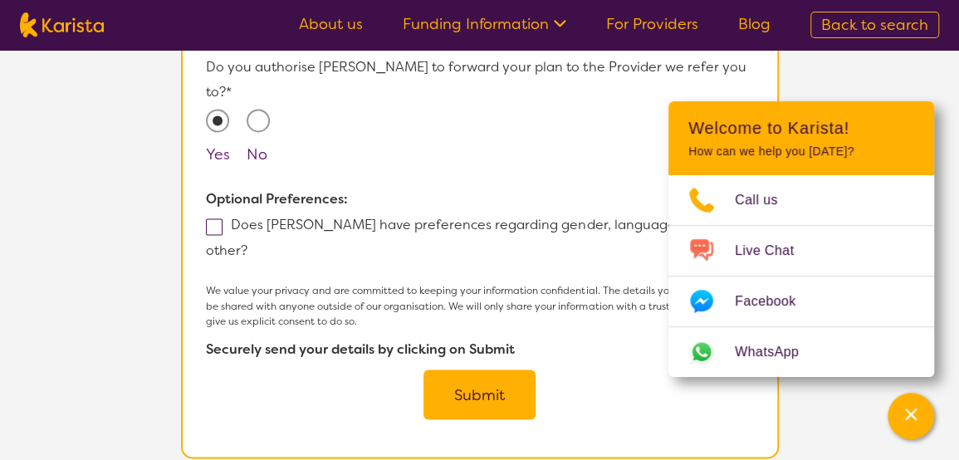
click at [454, 370] on button "Submit" at bounding box center [480, 395] width 112 height 50
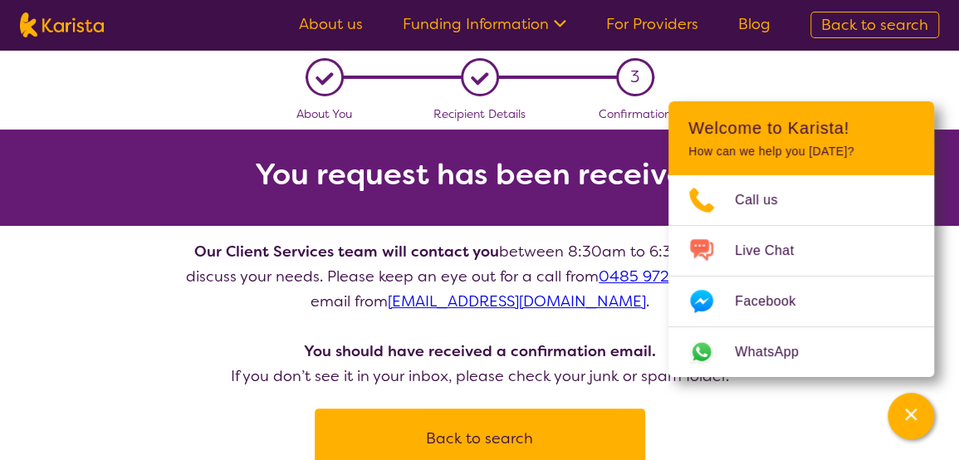
drag, startPoint x: 864, startPoint y: 135, endPoint x: 899, endPoint y: 130, distance: 36.2
click at [899, 130] on h2 "Welcome to Karista!" at bounding box center [801, 128] width 226 height 20
click at [899, 162] on header "Welcome to Karista! How can we help you [DATE]?" at bounding box center [802, 138] width 266 height 74
click at [897, 161] on header "Welcome to Karista! How can we help you [DATE]?" at bounding box center [802, 138] width 266 height 74
click at [884, 167] on header "Welcome to Karista! How can we help you [DATE]?" at bounding box center [802, 138] width 266 height 74
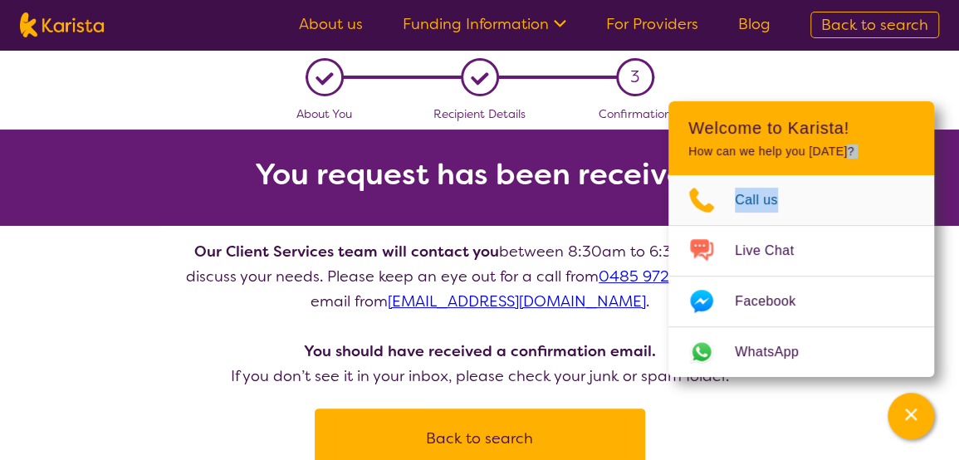
drag, startPoint x: 889, startPoint y: 139, endPoint x: 930, endPoint y: 210, distance: 82.6
click at [930, 210] on div "Welcome to Karista! How can we help you [DATE]? Call us Live Chat Facebook What…" at bounding box center [802, 239] width 266 height 276
